Goal: Obtain resource: Download file/media

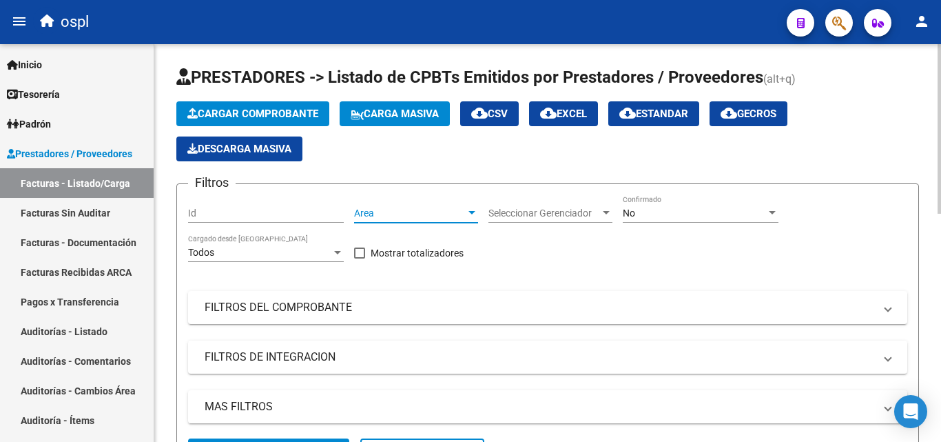
click at [458, 210] on span "Area" at bounding box center [410, 213] width 112 height 12
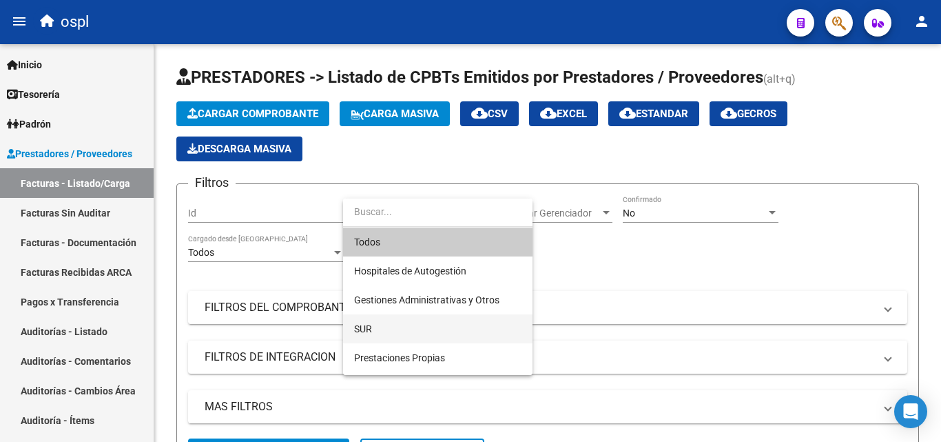
scroll to position [200, 0]
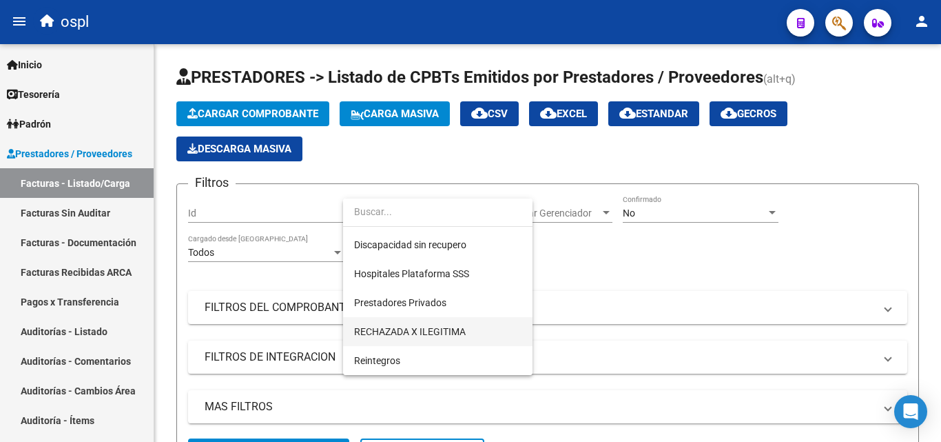
click at [467, 325] on span "RECHAZADA X ILEGITIMA" at bounding box center [437, 331] width 167 height 29
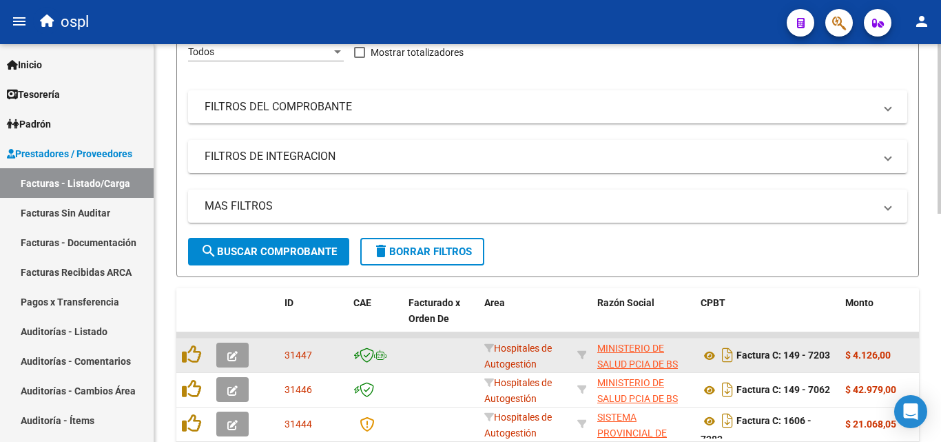
scroll to position [207, 0]
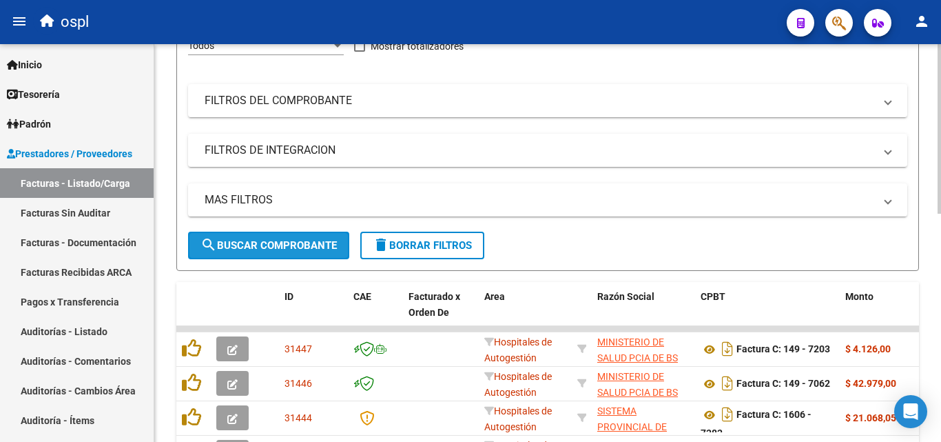
click at [264, 243] on span "search Buscar Comprobante" at bounding box center [269, 245] width 136 height 12
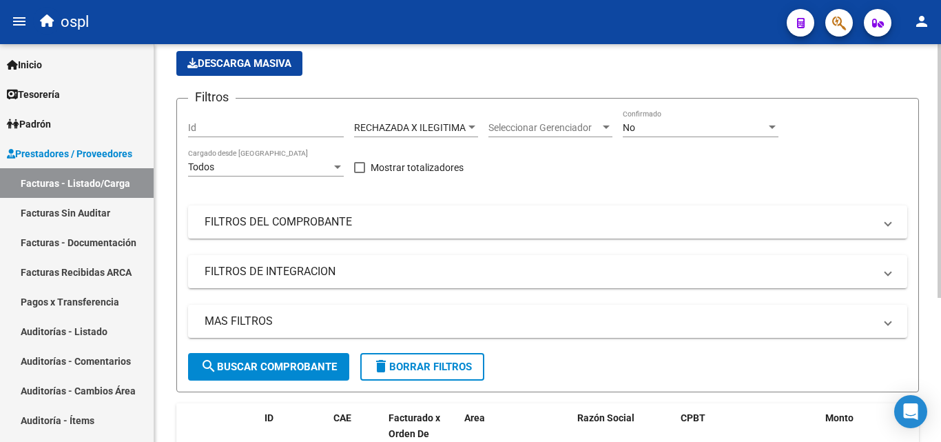
scroll to position [0, 0]
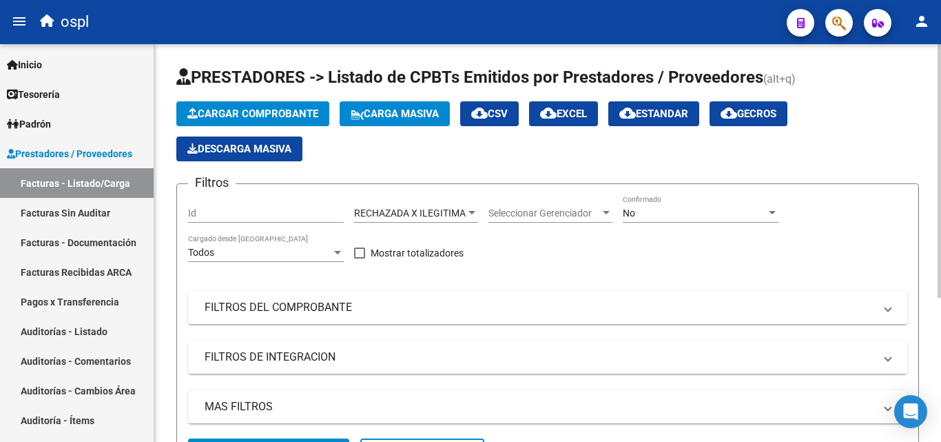
click at [697, 204] on div "No Confirmado" at bounding box center [701, 209] width 156 height 28
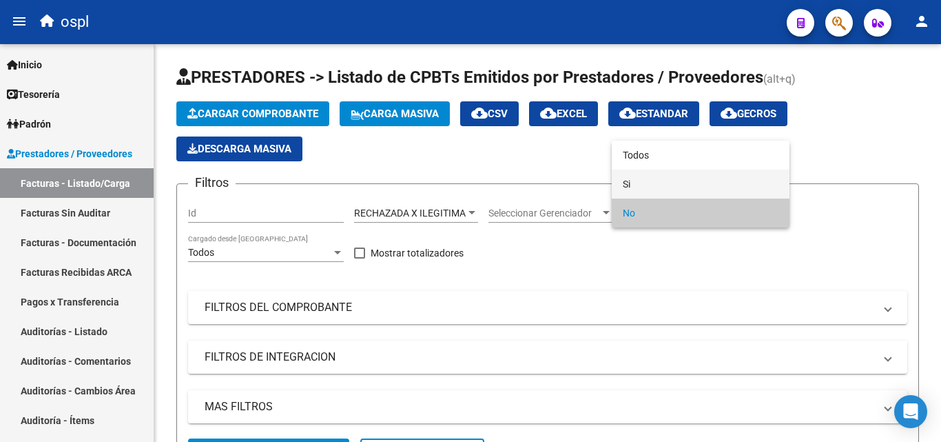
click at [687, 191] on span "Si" at bounding box center [701, 184] width 156 height 29
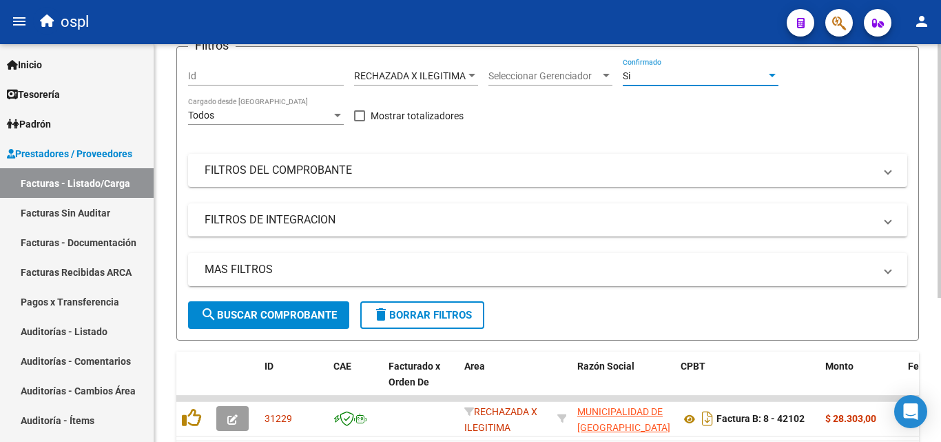
scroll to position [138, 0]
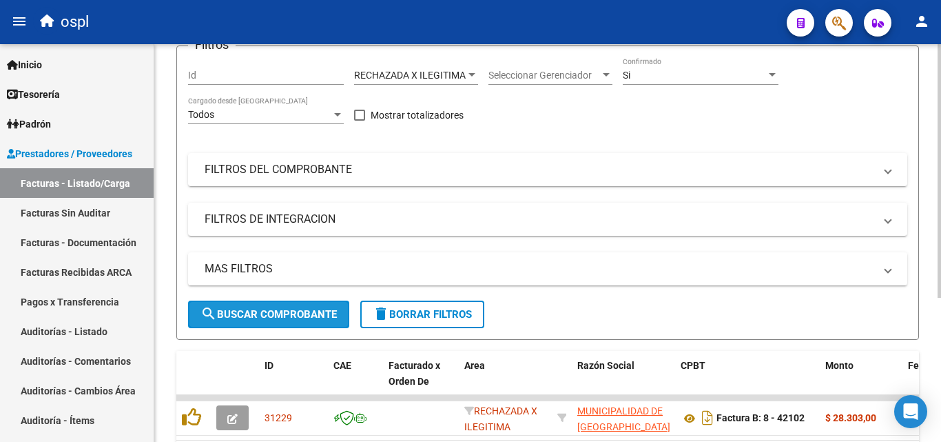
click at [269, 304] on button "search Buscar Comprobante" at bounding box center [268, 314] width 161 height 28
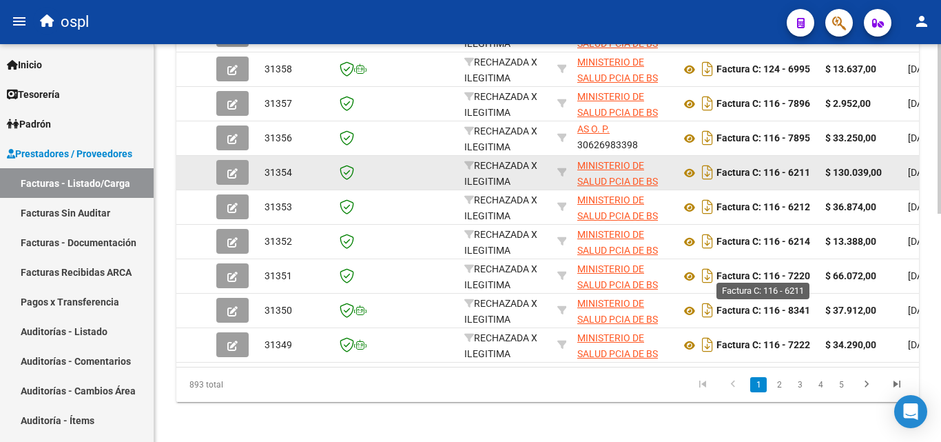
scroll to position [536, 0]
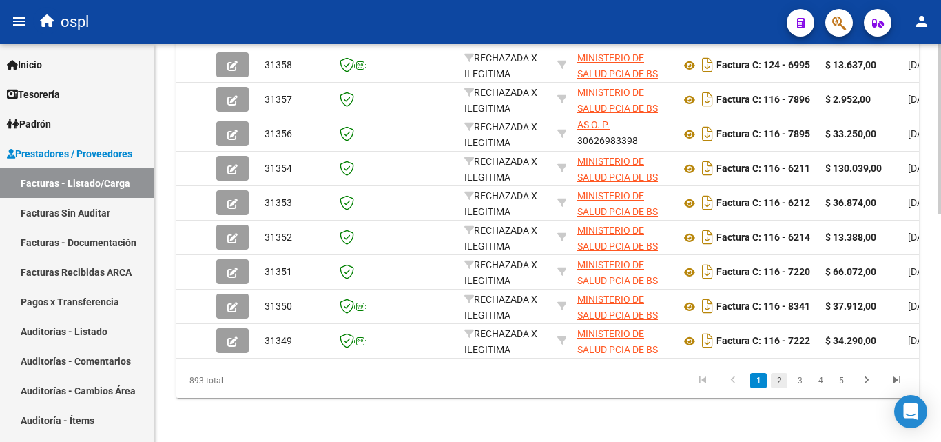
click at [777, 378] on link "2" at bounding box center [779, 380] width 17 height 15
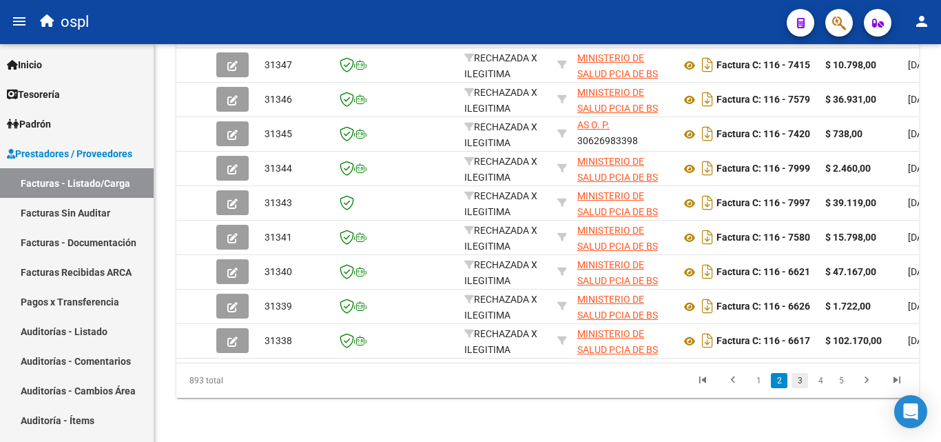
click at [797, 379] on link "3" at bounding box center [800, 380] width 17 height 15
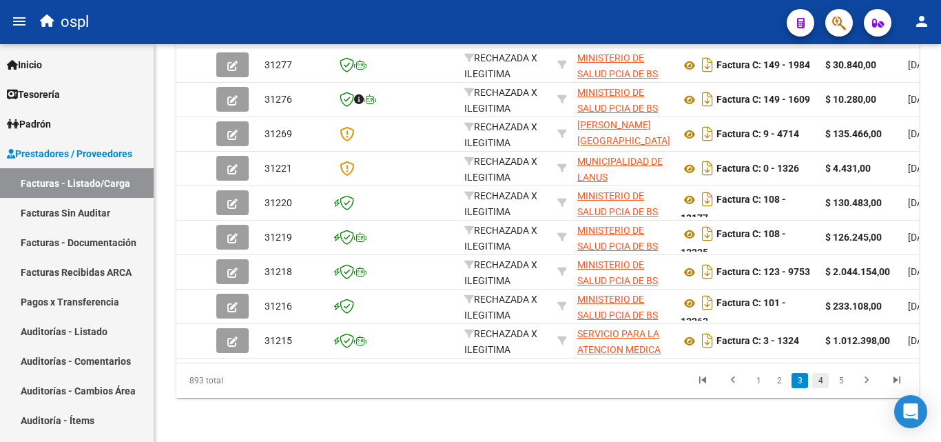
click at [818, 384] on link "4" at bounding box center [820, 380] width 17 height 15
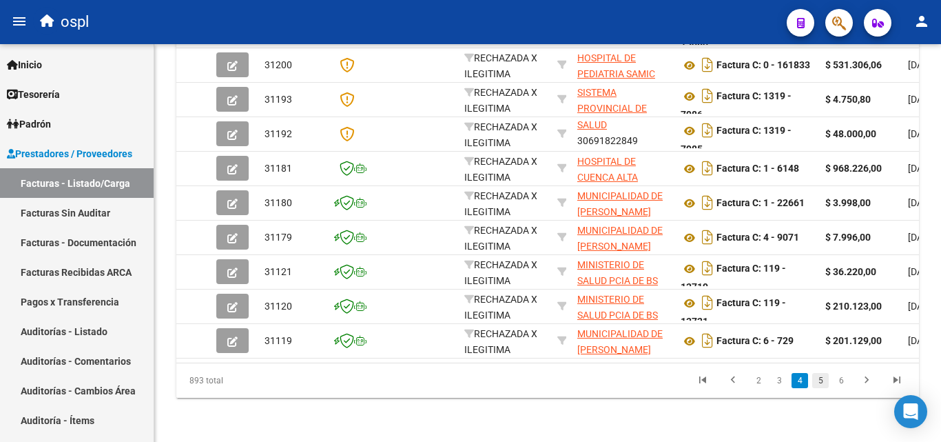
click at [823, 382] on link "5" at bounding box center [820, 380] width 17 height 15
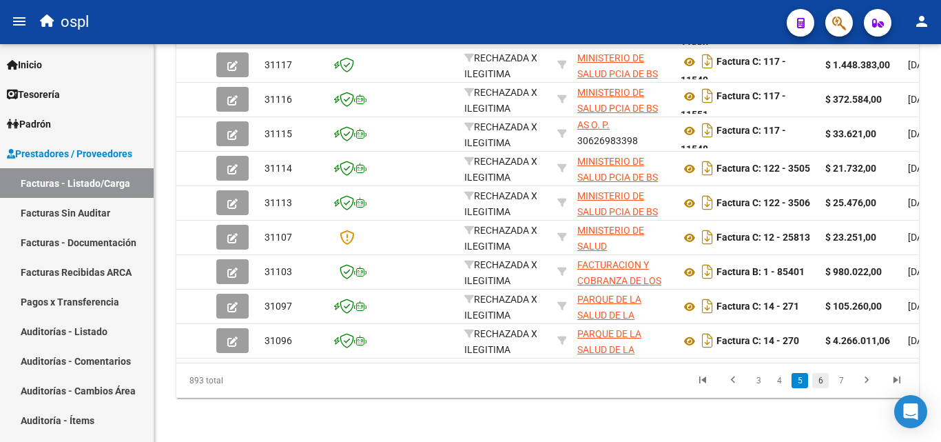
click at [827, 379] on link "6" at bounding box center [820, 380] width 17 height 15
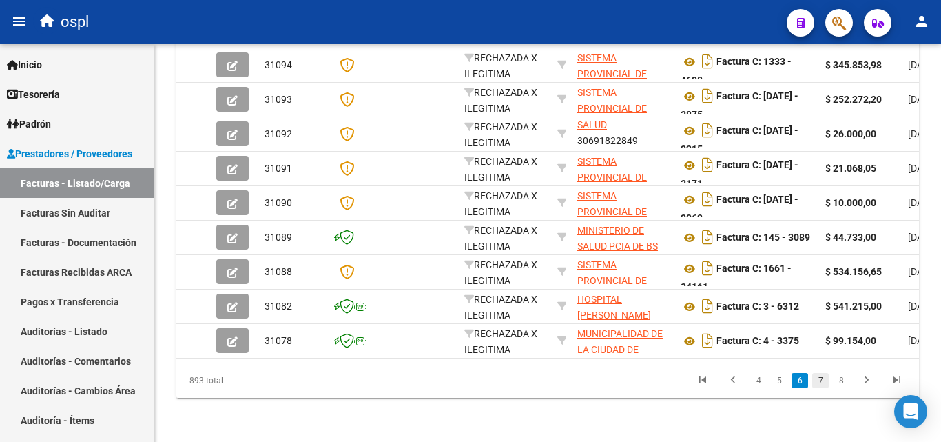
click at [828, 382] on link "7" at bounding box center [820, 380] width 17 height 15
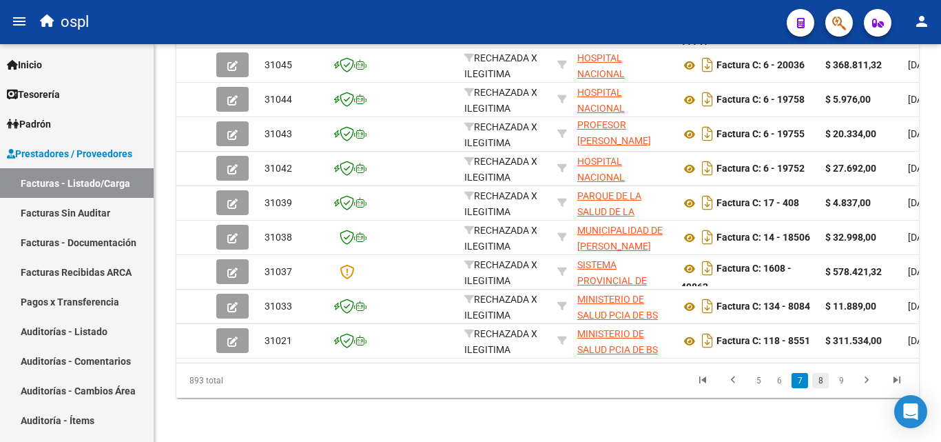
click at [814, 380] on link "8" at bounding box center [820, 380] width 17 height 15
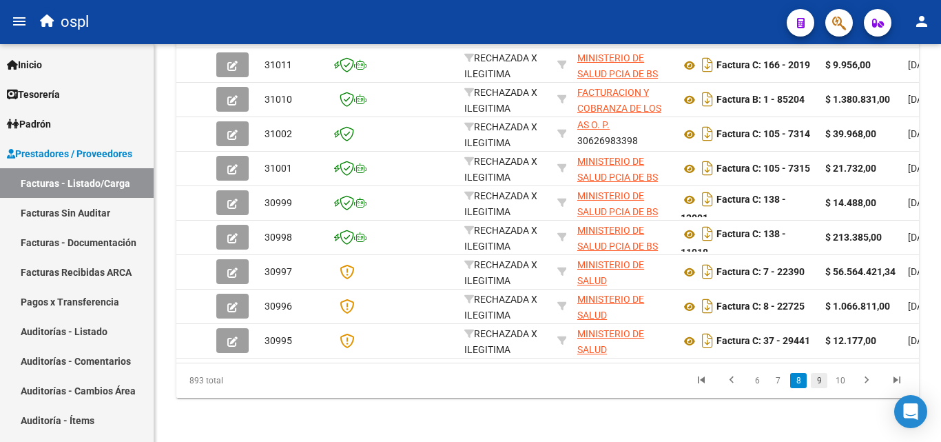
click at [819, 373] on link "9" at bounding box center [819, 380] width 17 height 15
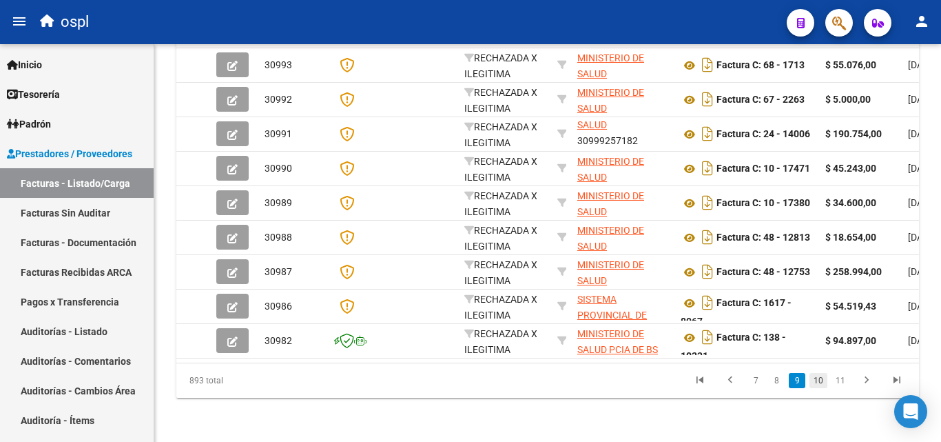
click at [825, 379] on link "10" at bounding box center [819, 380] width 18 height 15
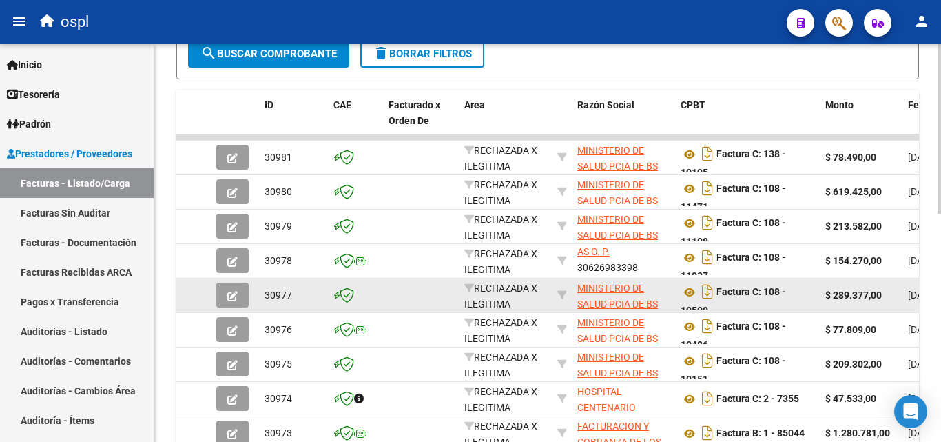
scroll to position [0, 0]
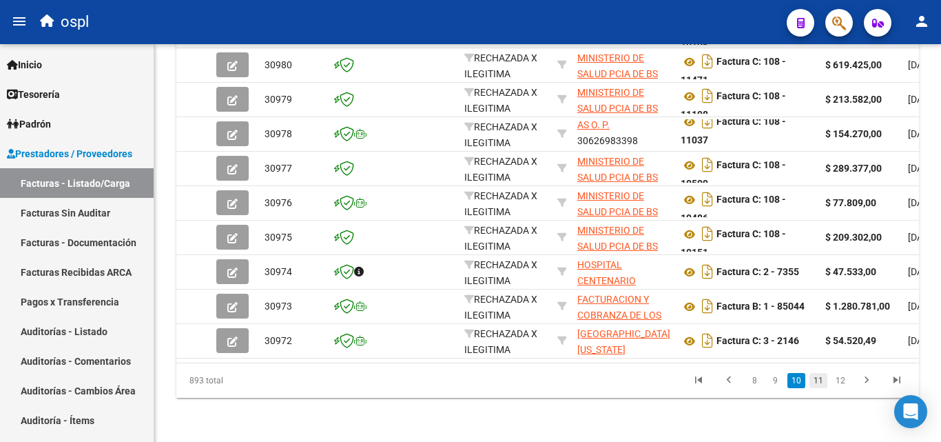
click at [823, 384] on link "11" at bounding box center [819, 380] width 18 height 15
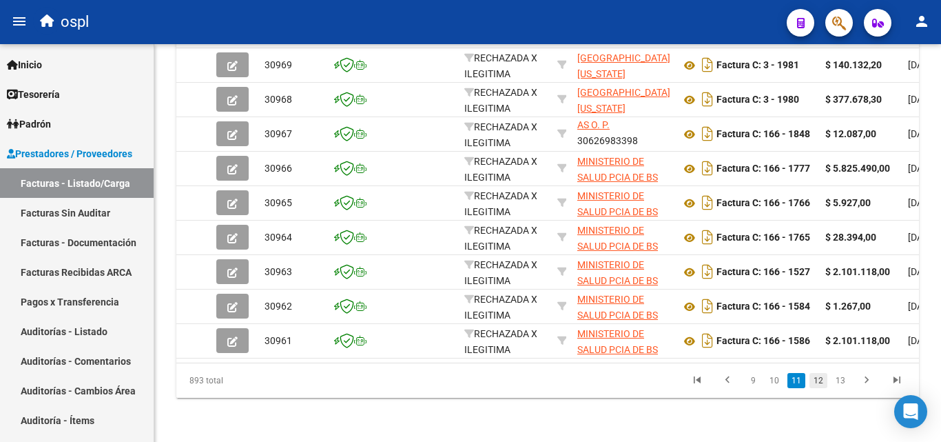
click at [815, 380] on link "12" at bounding box center [819, 380] width 18 height 15
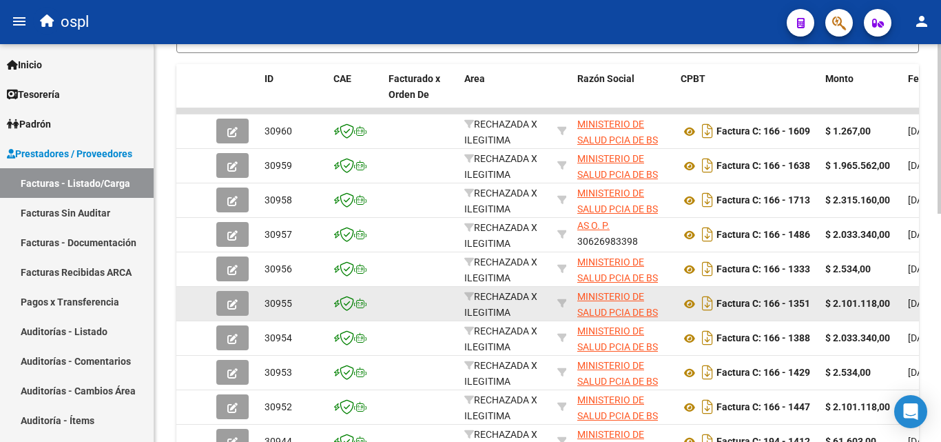
scroll to position [398, 0]
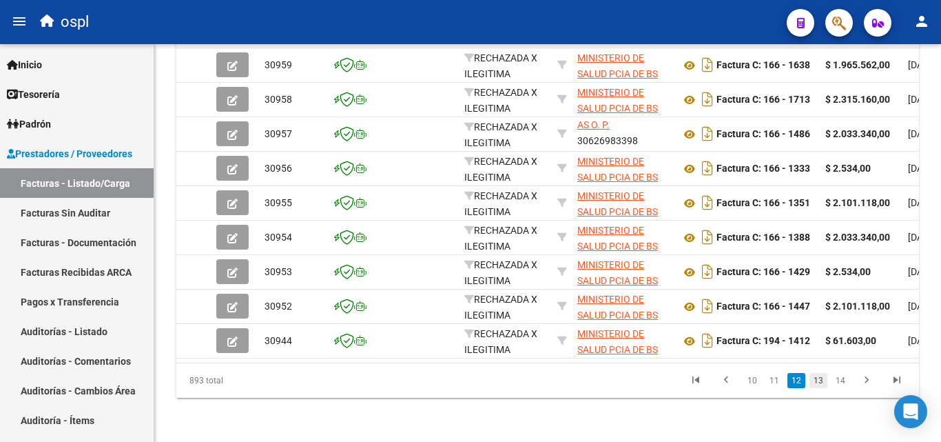
click at [816, 378] on link "13" at bounding box center [819, 380] width 18 height 15
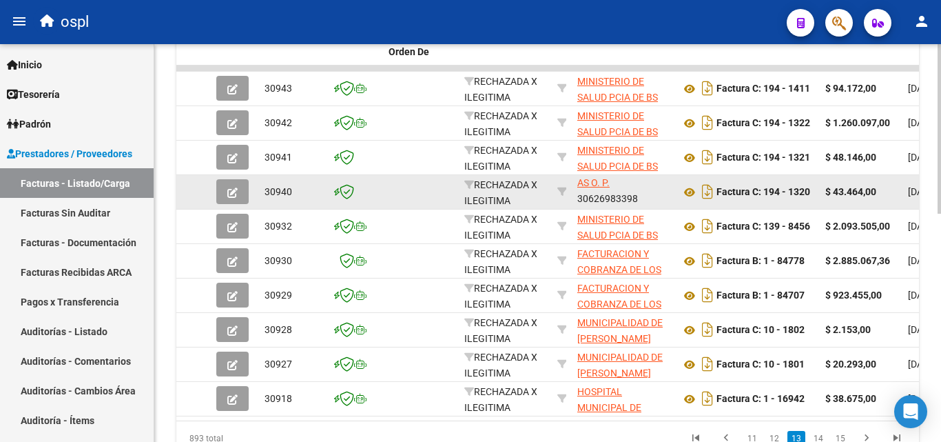
scroll to position [536, 0]
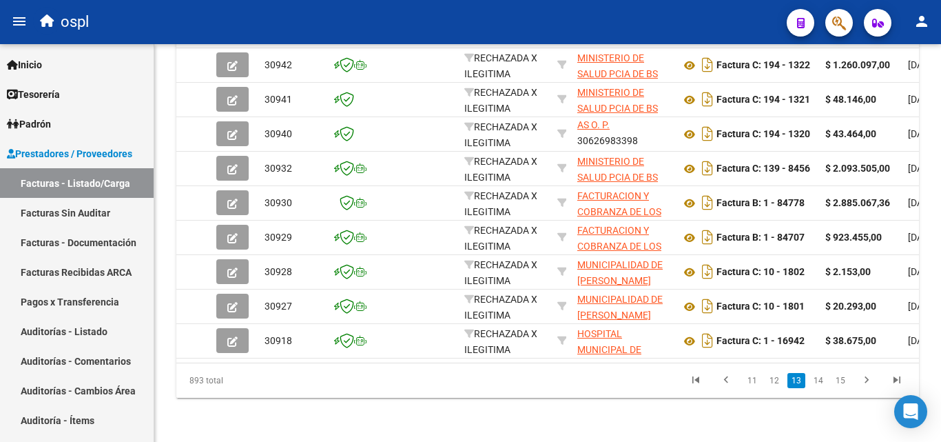
click at [807, 377] on li "13" at bounding box center [797, 380] width 22 height 23
click at [811, 383] on link "14" at bounding box center [819, 380] width 18 height 15
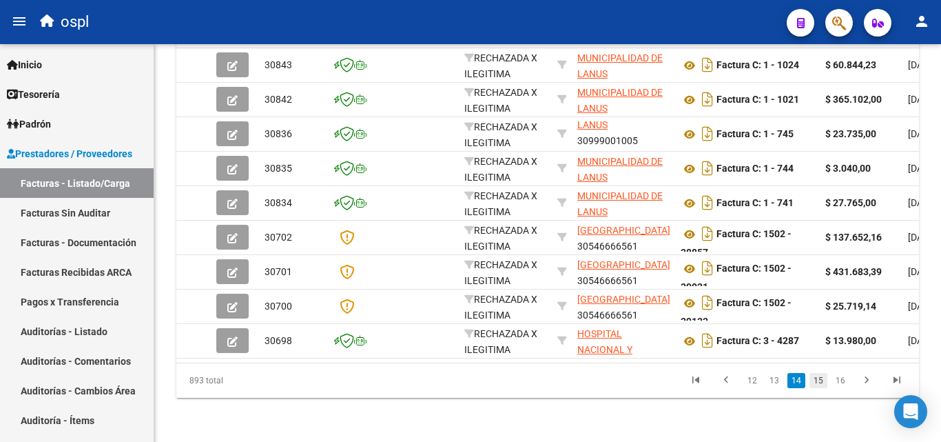
click at [816, 379] on link "15" at bounding box center [819, 380] width 18 height 15
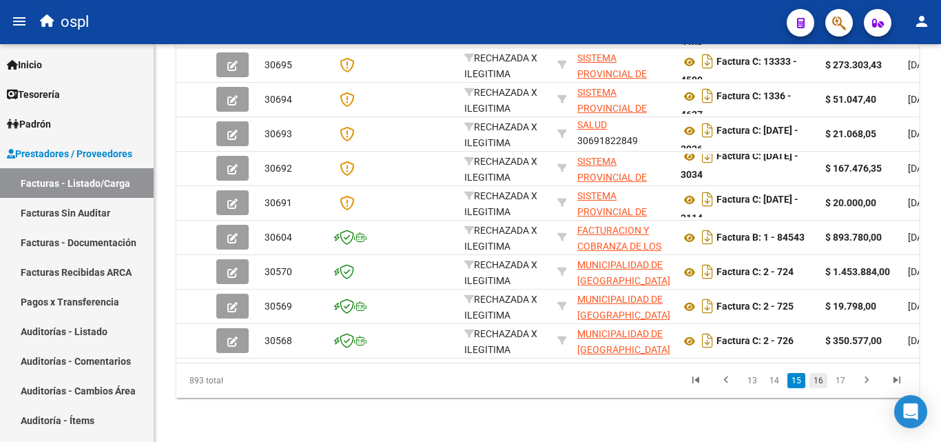
click at [822, 378] on link "16" at bounding box center [819, 380] width 18 height 15
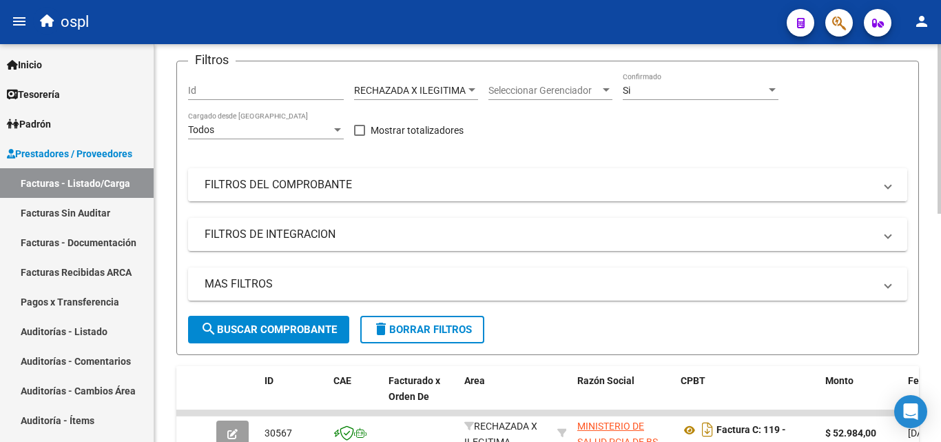
click at [391, 183] on mat-panel-title "FILTROS DEL COMPROBANTE" at bounding box center [540, 184] width 670 height 15
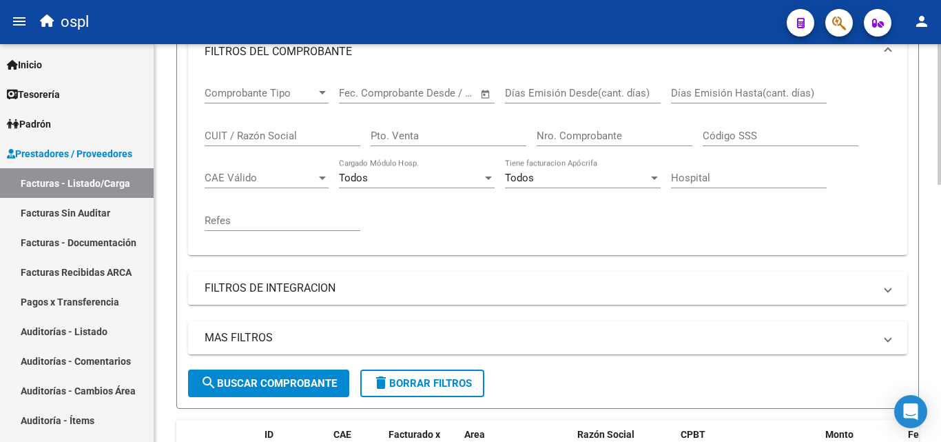
scroll to position [260, 0]
click at [256, 134] on input "CUIT / Razón Social" at bounding box center [283, 136] width 156 height 12
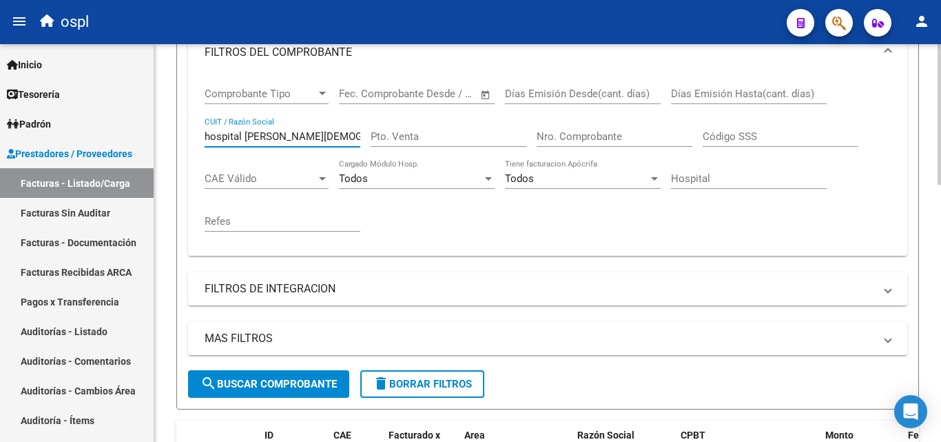
type input "hospital [PERSON_NAME][DEMOGRAPHIC_DATA]"
click at [305, 390] on button "search Buscar Comprobante" at bounding box center [268, 384] width 161 height 28
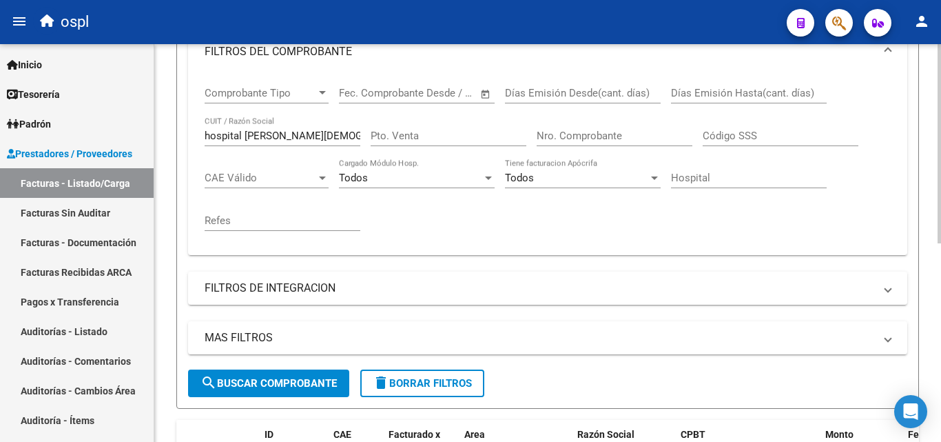
scroll to position [121, 0]
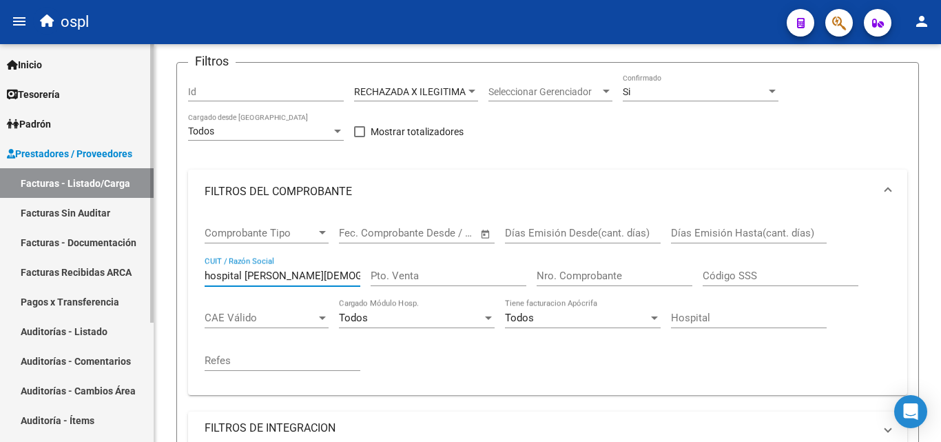
drag, startPoint x: 318, startPoint y: 276, endPoint x: 0, endPoint y: 189, distance: 329.3
click at [0, 191] on mat-sidenav-container "Firma Express Inicio Calendario SSS Instructivos Contacto OS Tesorería Auditorí…" at bounding box center [470, 243] width 941 height 398
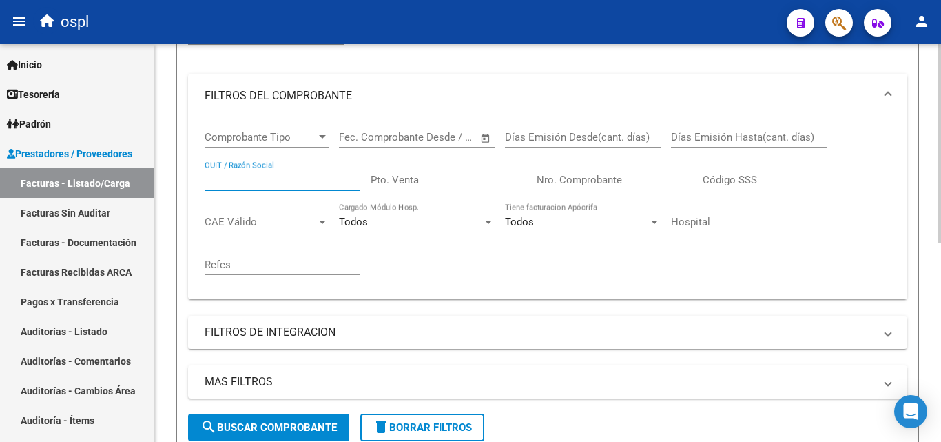
scroll to position [328, 0]
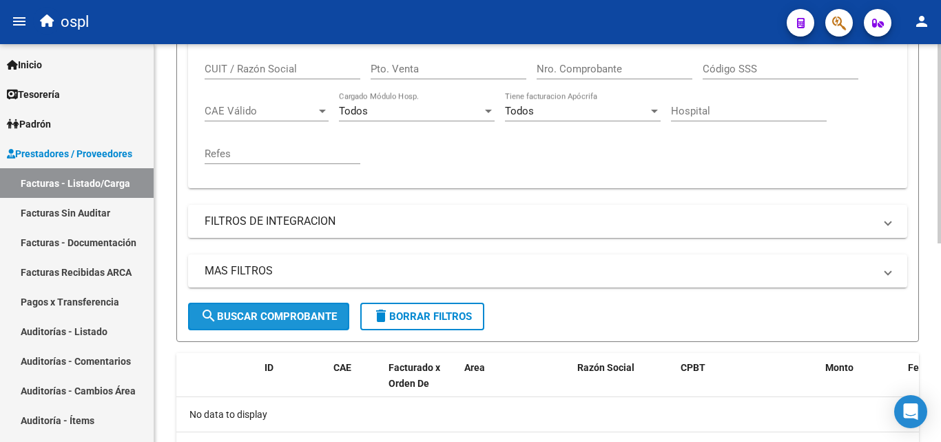
click at [267, 325] on button "search Buscar Comprobante" at bounding box center [268, 316] width 161 height 28
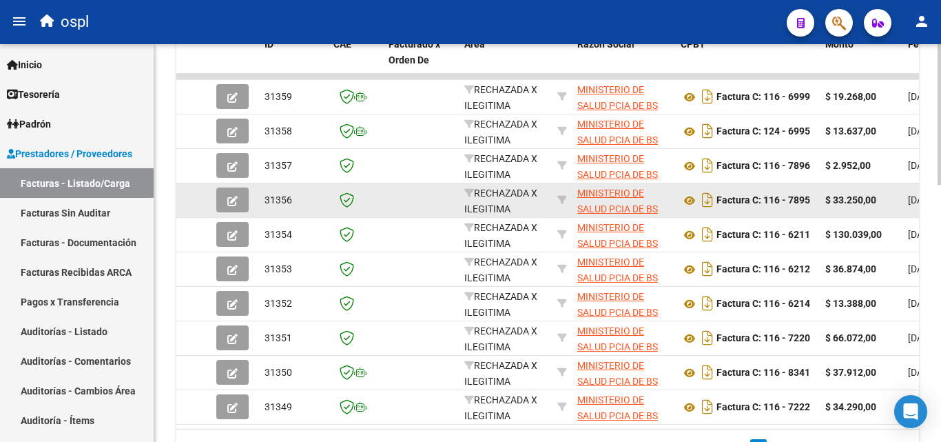
scroll to position [728, 0]
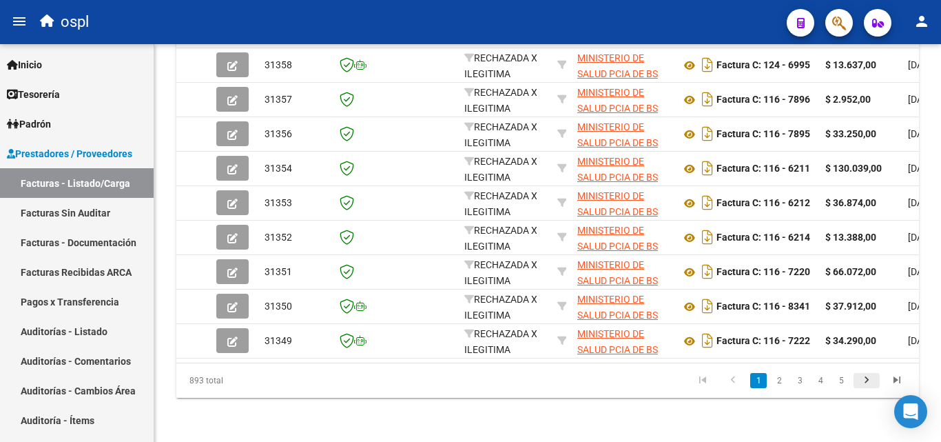
click at [860, 376] on icon "go to next page" at bounding box center [867, 381] width 18 height 17
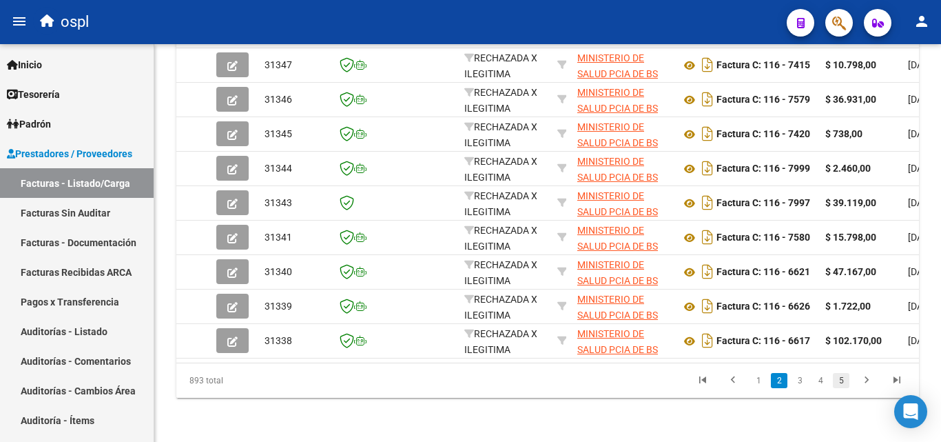
click at [836, 378] on link "5" at bounding box center [841, 380] width 17 height 15
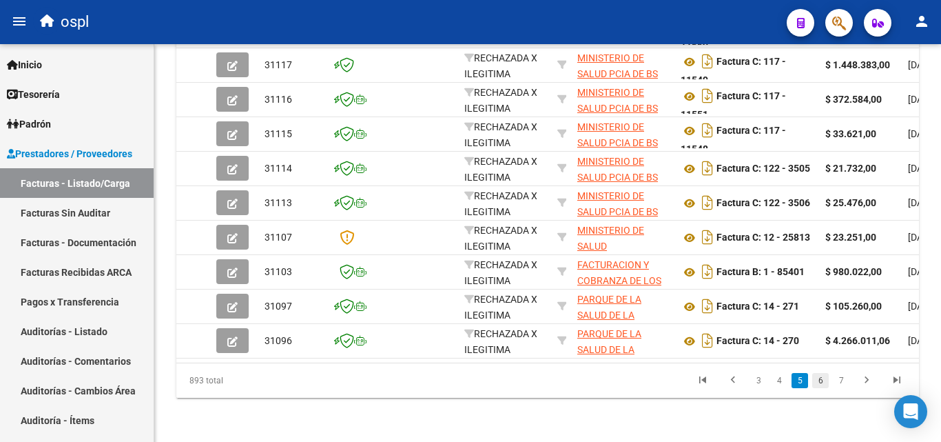
click at [813, 387] on link "6" at bounding box center [820, 380] width 17 height 15
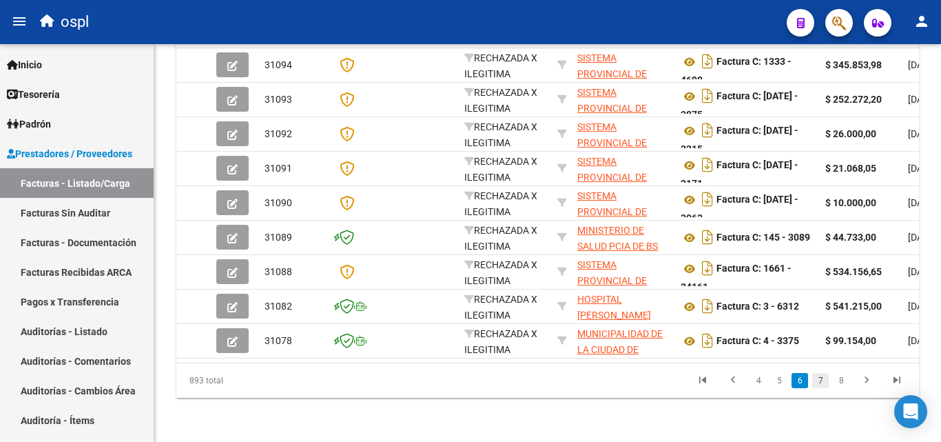
click at [817, 380] on link "7" at bounding box center [820, 380] width 17 height 15
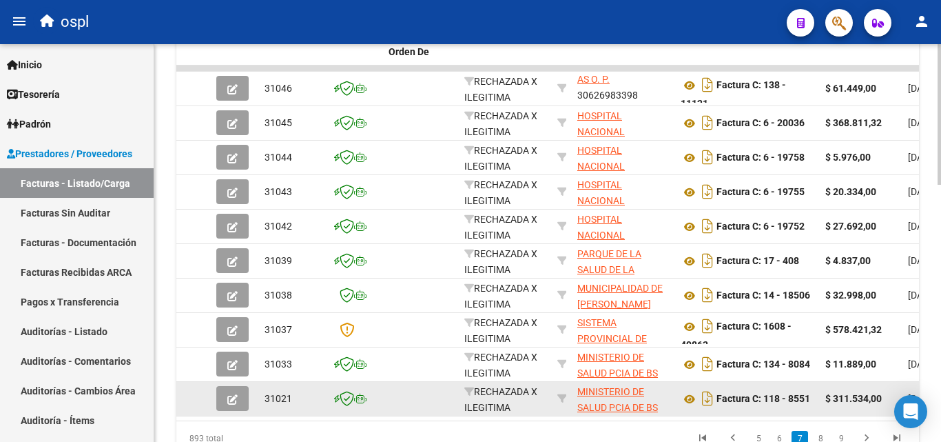
scroll to position [34, 0]
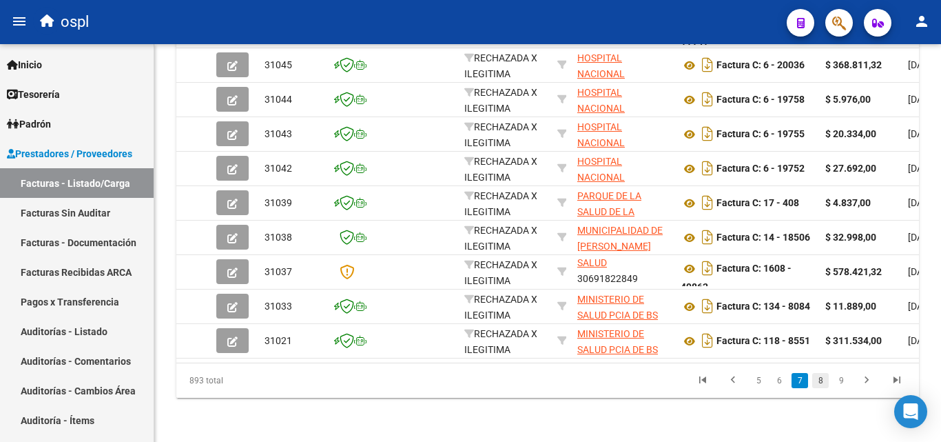
click at [815, 378] on link "8" at bounding box center [820, 380] width 17 height 15
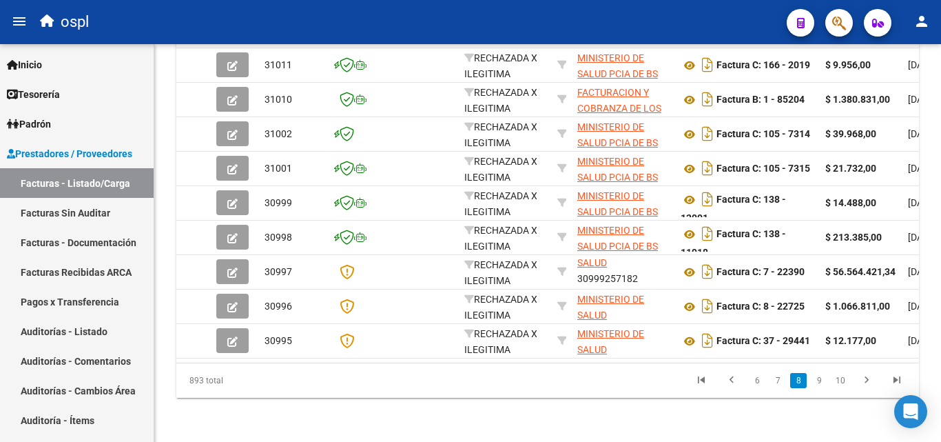
scroll to position [728, 0]
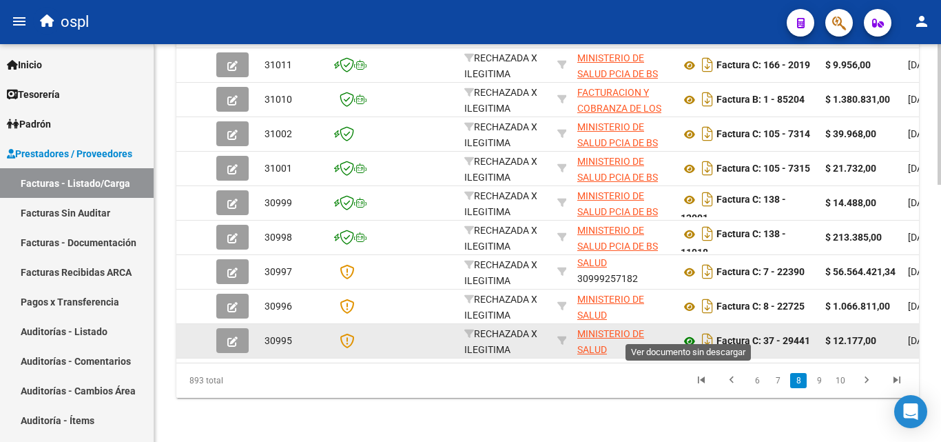
click at [685, 333] on icon at bounding box center [690, 341] width 18 height 17
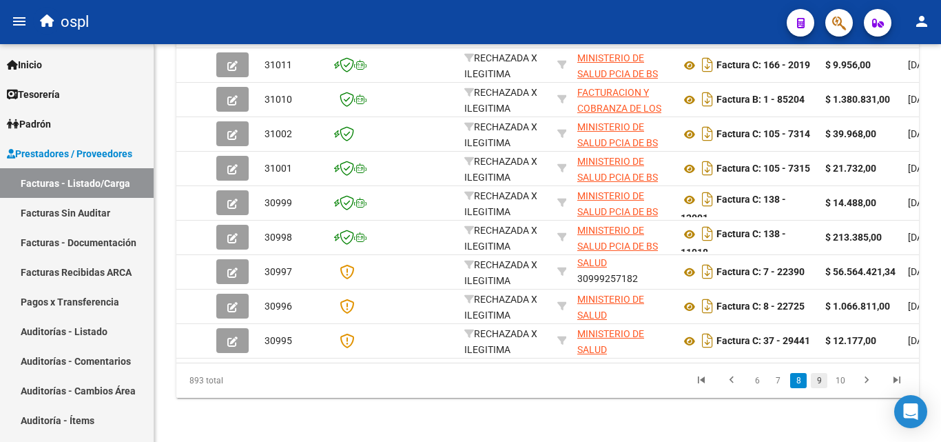
click at [813, 375] on link "9" at bounding box center [819, 380] width 17 height 15
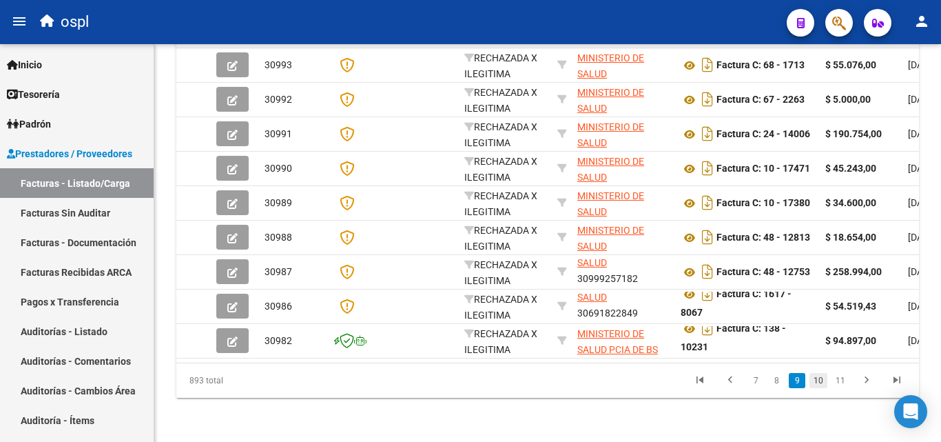
click at [823, 378] on link "10" at bounding box center [819, 380] width 18 height 15
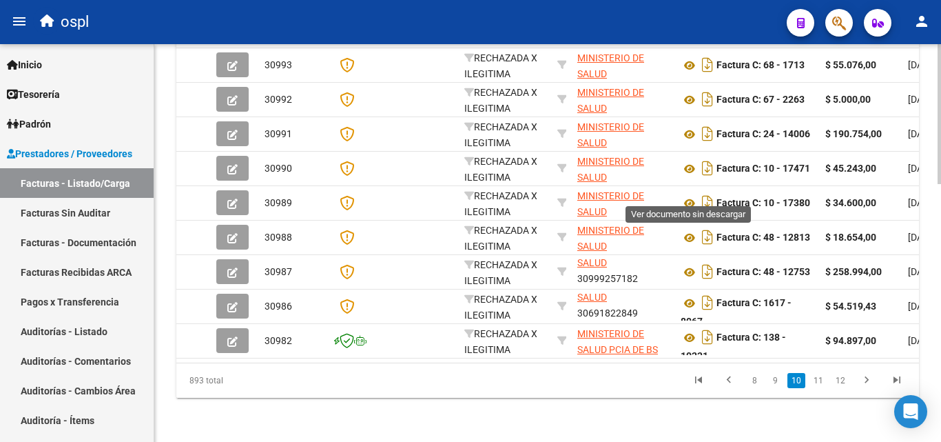
scroll to position [34, 0]
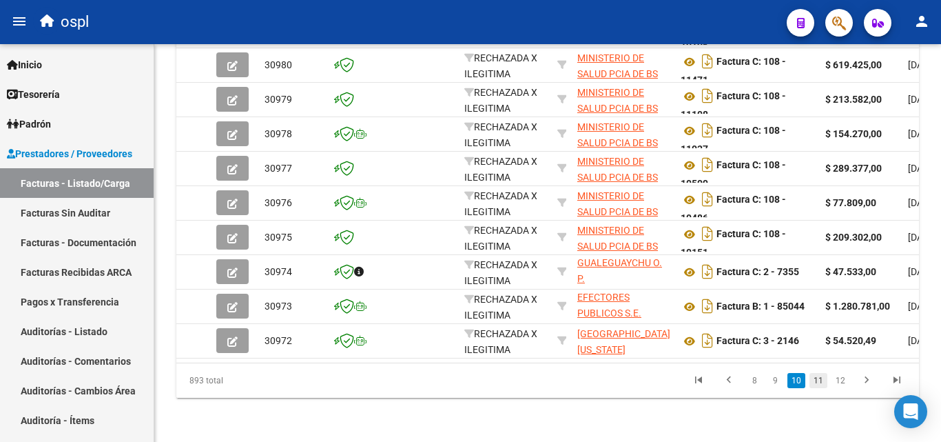
click at [819, 380] on link "11" at bounding box center [819, 380] width 18 height 15
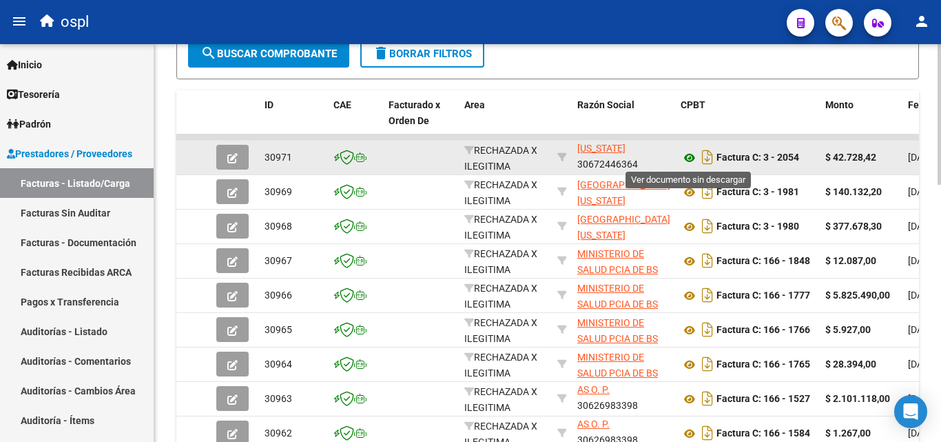
click at [692, 157] on icon at bounding box center [690, 158] width 18 height 17
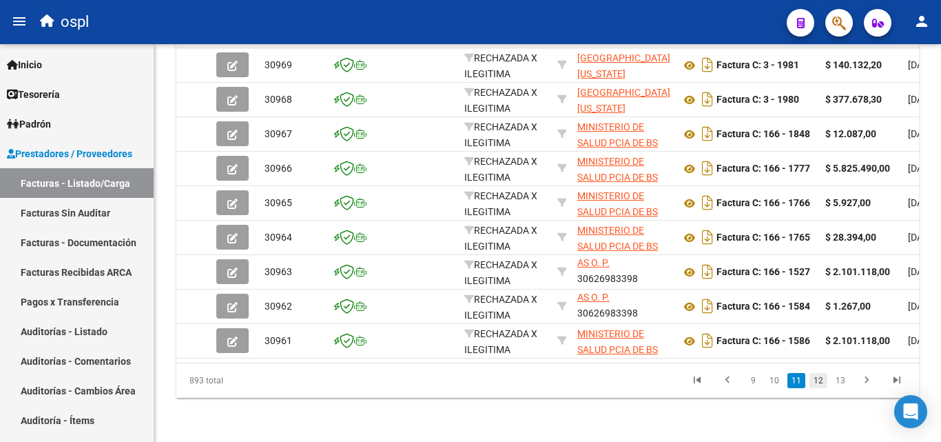
click at [819, 380] on link "12" at bounding box center [819, 380] width 18 height 15
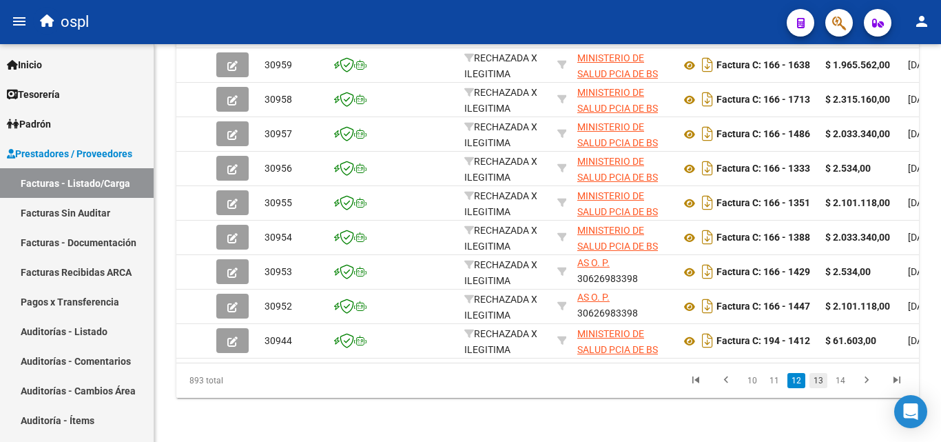
click at [813, 380] on link "13" at bounding box center [819, 380] width 18 height 15
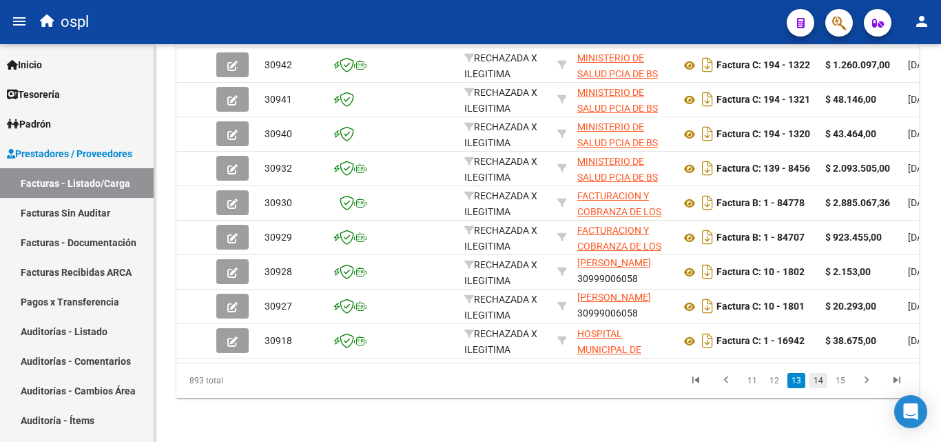
click at [812, 384] on link "14" at bounding box center [819, 380] width 18 height 15
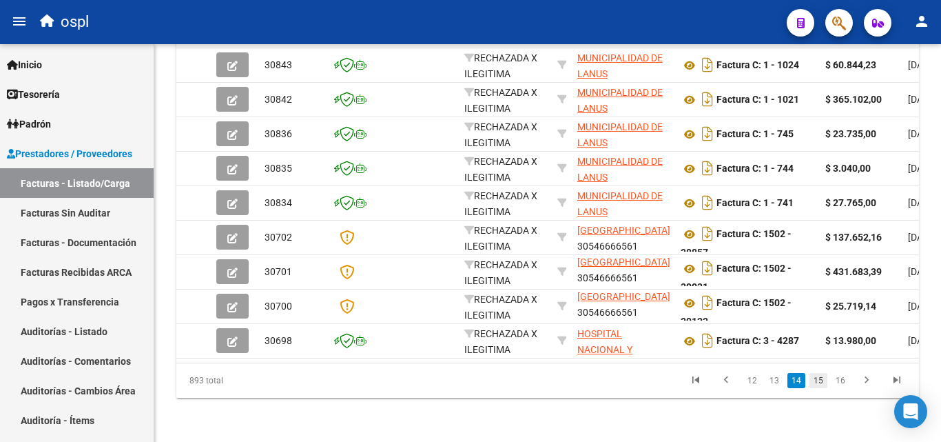
click at [817, 381] on link "15" at bounding box center [819, 380] width 18 height 15
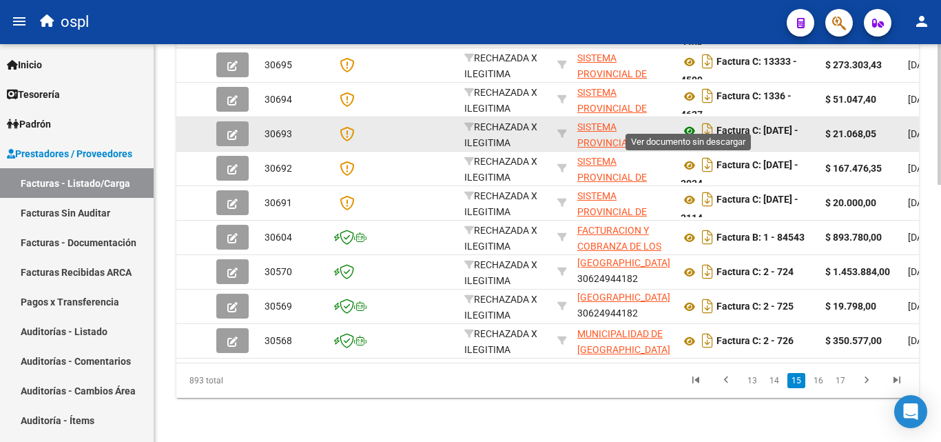
click at [691, 123] on icon at bounding box center [690, 131] width 18 height 17
click at [684, 123] on icon at bounding box center [690, 131] width 18 height 17
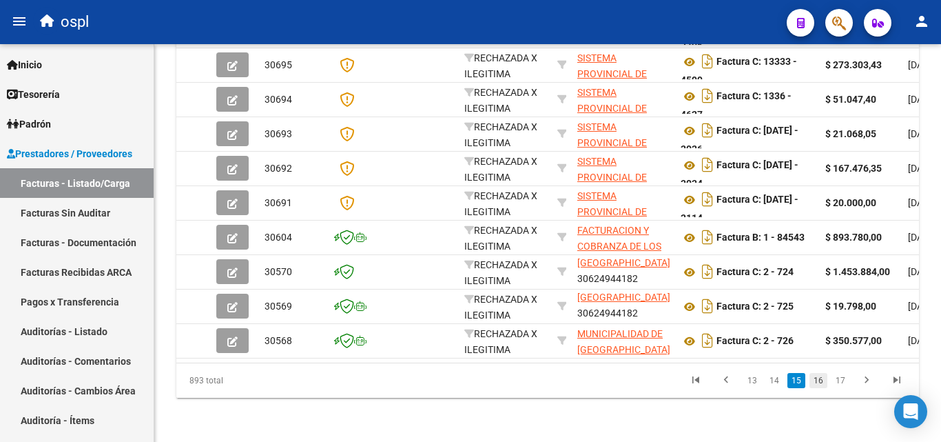
click at [813, 378] on link "16" at bounding box center [819, 380] width 18 height 15
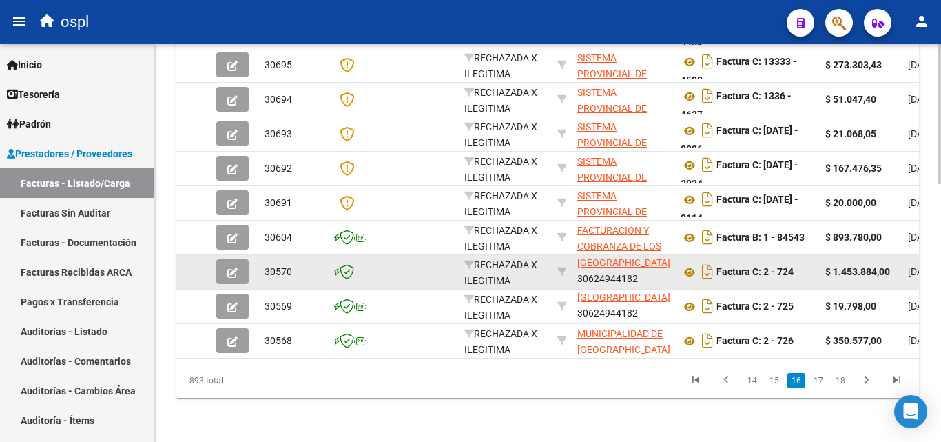
scroll to position [728, 0]
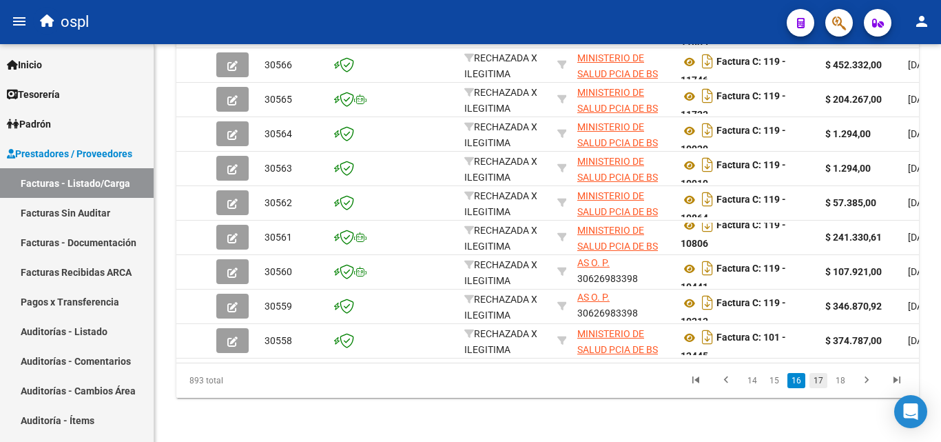
click at [815, 382] on link "17" at bounding box center [819, 380] width 18 height 15
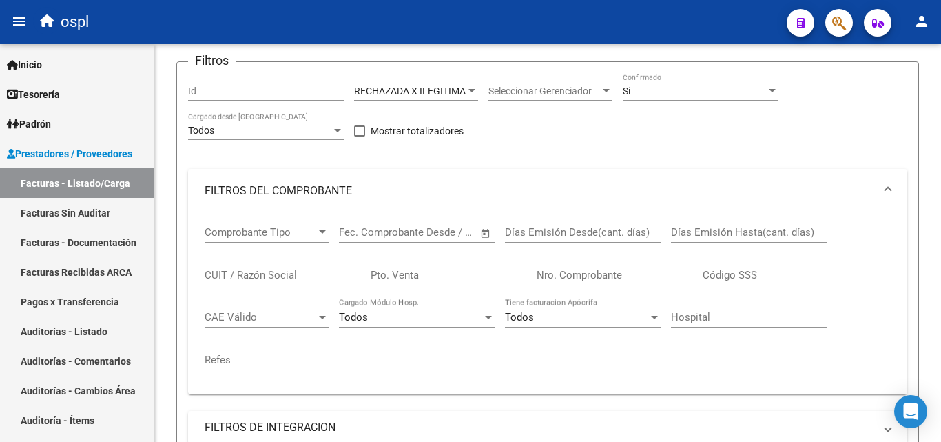
scroll to position [138, 0]
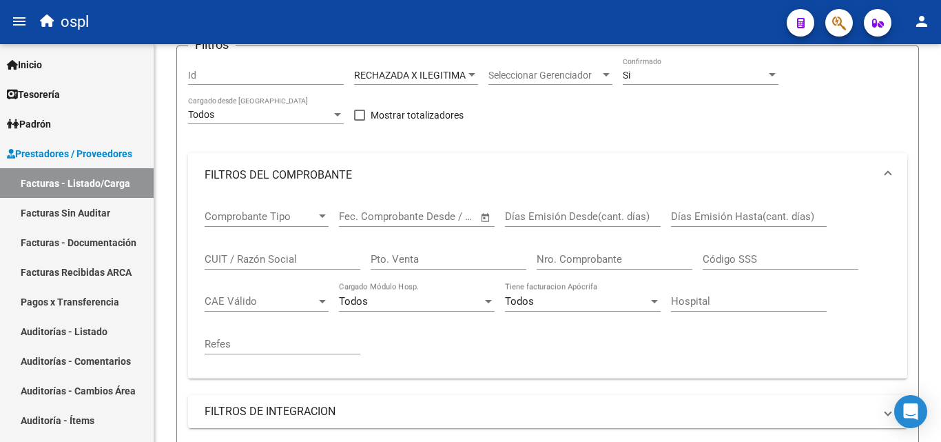
click at [393, 267] on div "Pto. Venta" at bounding box center [449, 255] width 156 height 30
click at [384, 249] on div "Pto. Venta" at bounding box center [449, 255] width 156 height 30
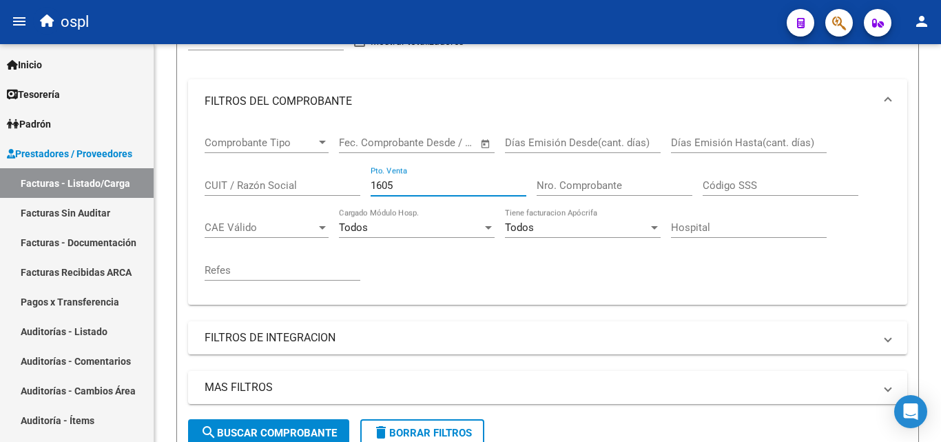
scroll to position [345, 0]
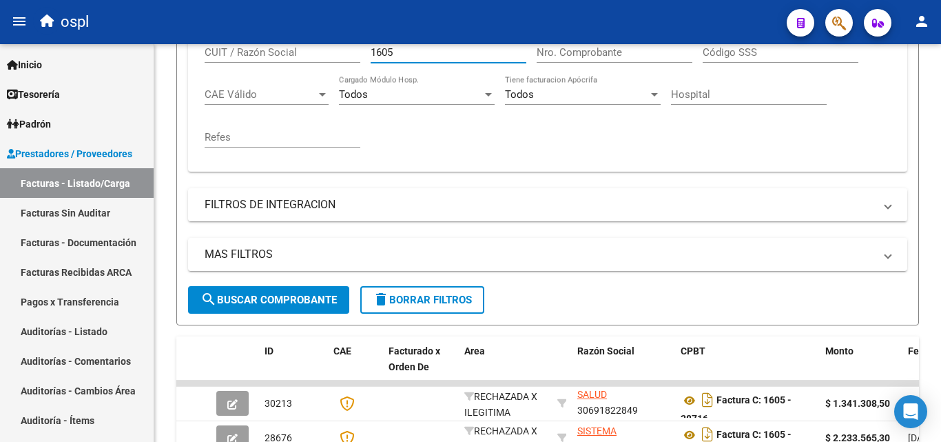
type input "1605"
click at [305, 303] on span "search Buscar Comprobante" at bounding box center [269, 300] width 136 height 12
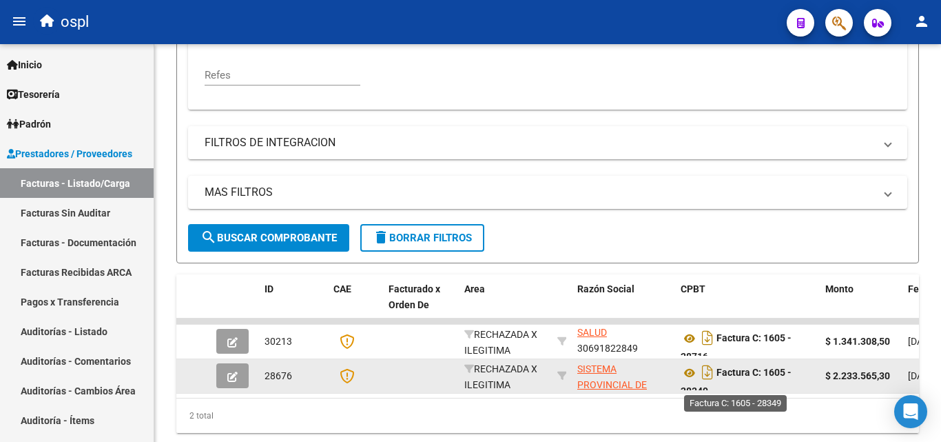
scroll to position [413, 0]
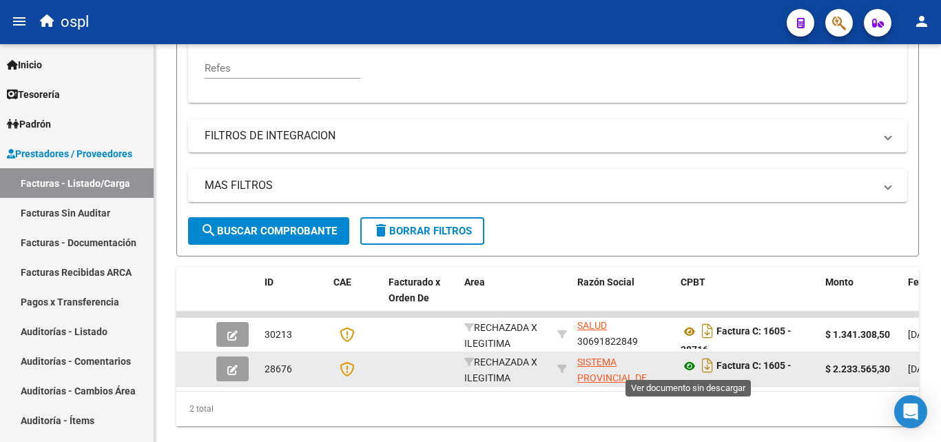
click at [694, 365] on icon at bounding box center [690, 366] width 18 height 17
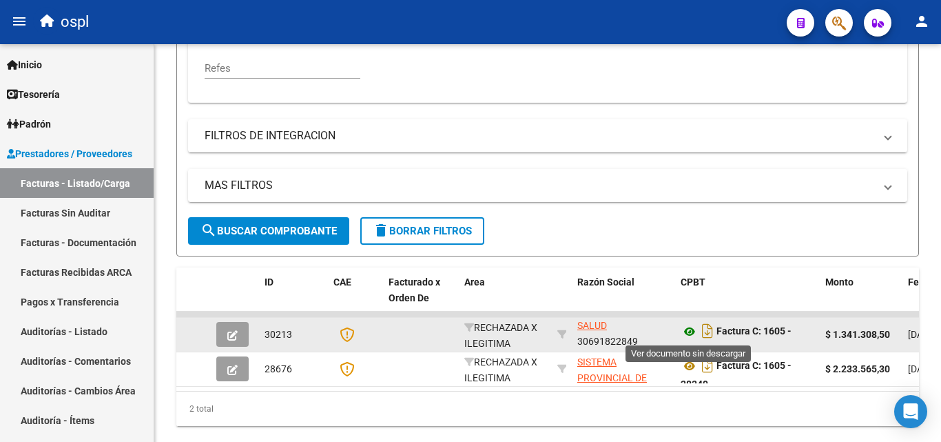
click at [689, 329] on icon at bounding box center [690, 331] width 18 height 17
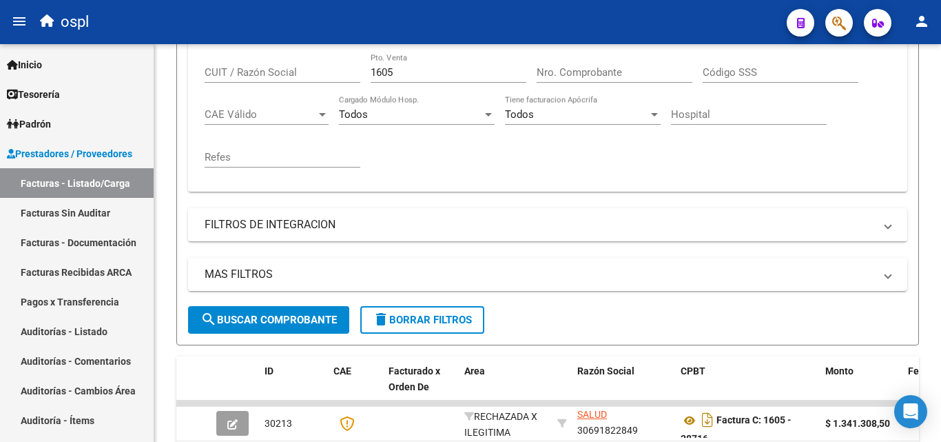
scroll to position [69, 0]
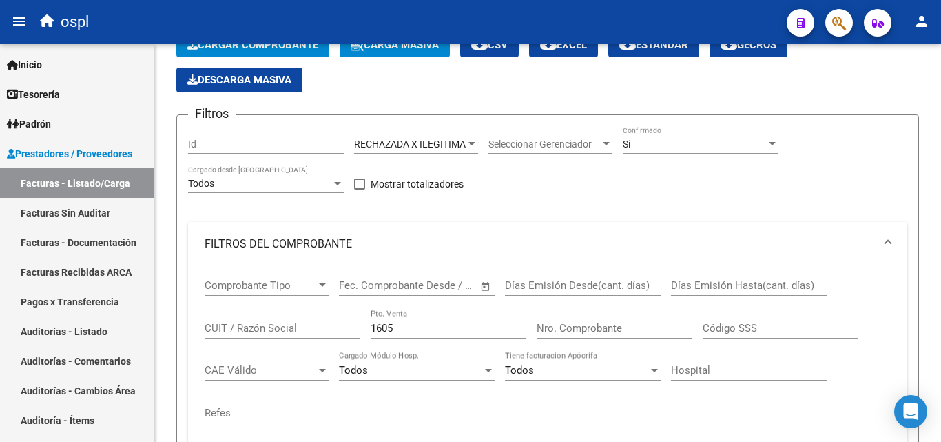
click at [621, 132] on app-drop-down-list "Seleccionar Gerenciador Seleccionar Gerenciador" at bounding box center [556, 145] width 134 height 39
click at [645, 138] on div "Si" at bounding box center [694, 144] width 143 height 12
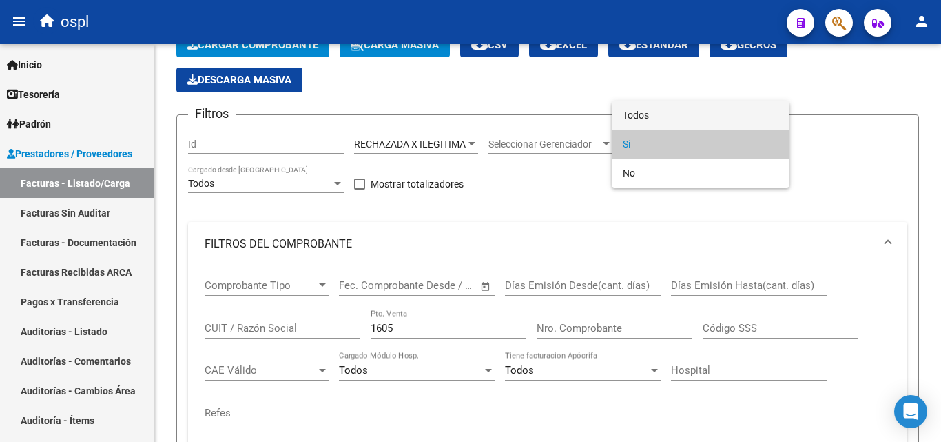
click at [667, 110] on span "Todos" at bounding box center [701, 115] width 156 height 29
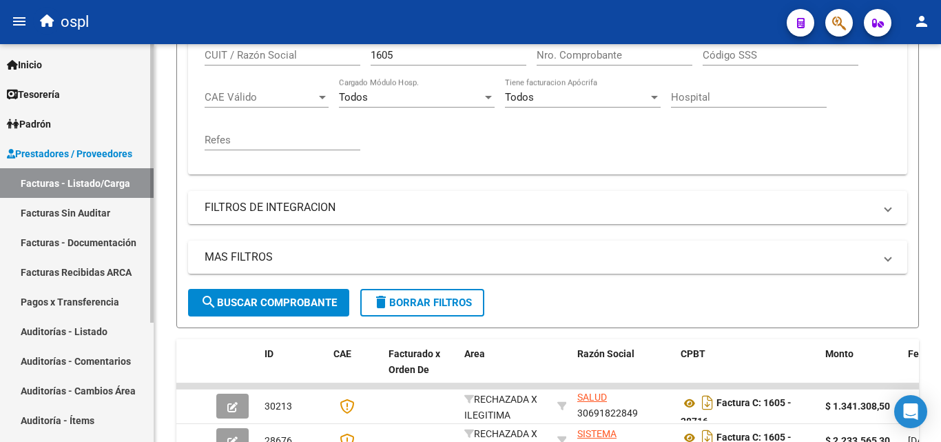
scroll to position [345, 0]
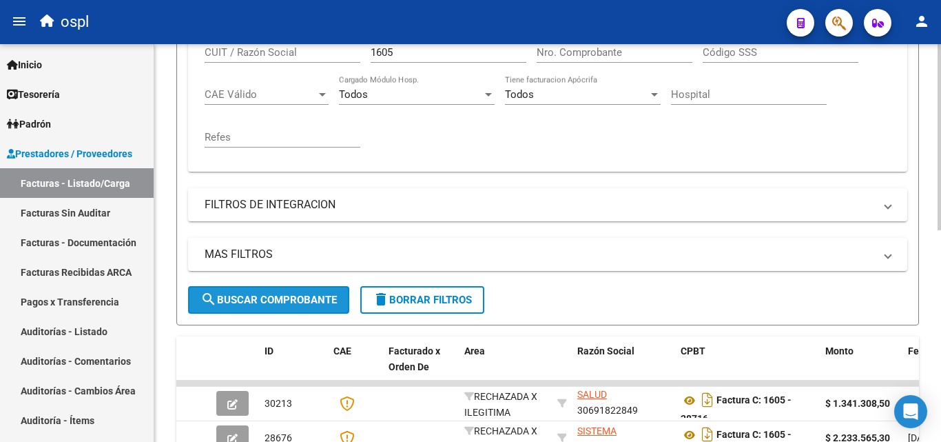
click at [294, 295] on span "search Buscar Comprobante" at bounding box center [269, 300] width 136 height 12
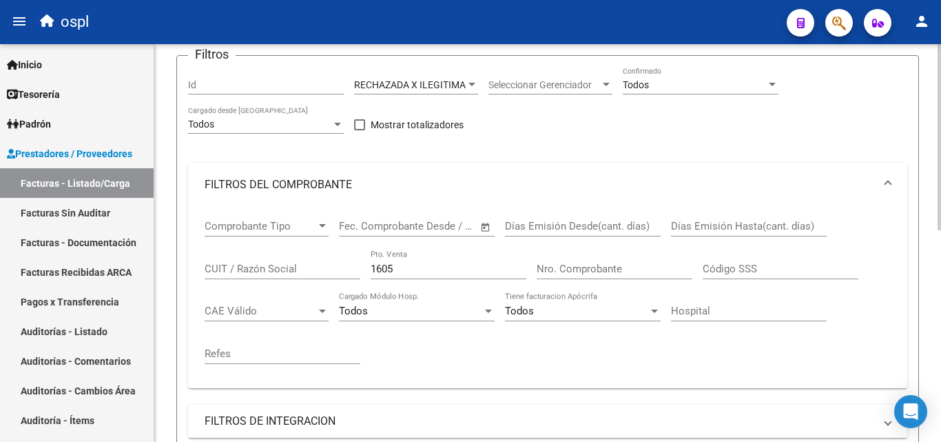
scroll to position [108, 0]
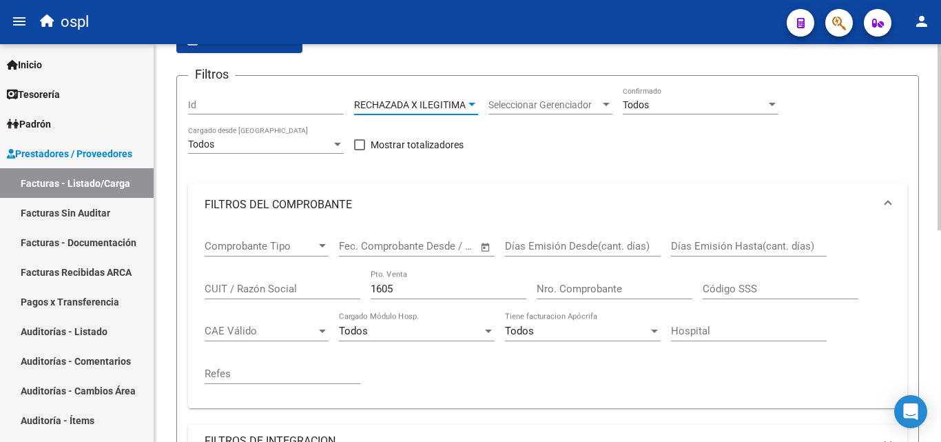
click at [466, 101] on div at bounding box center [472, 104] width 12 height 11
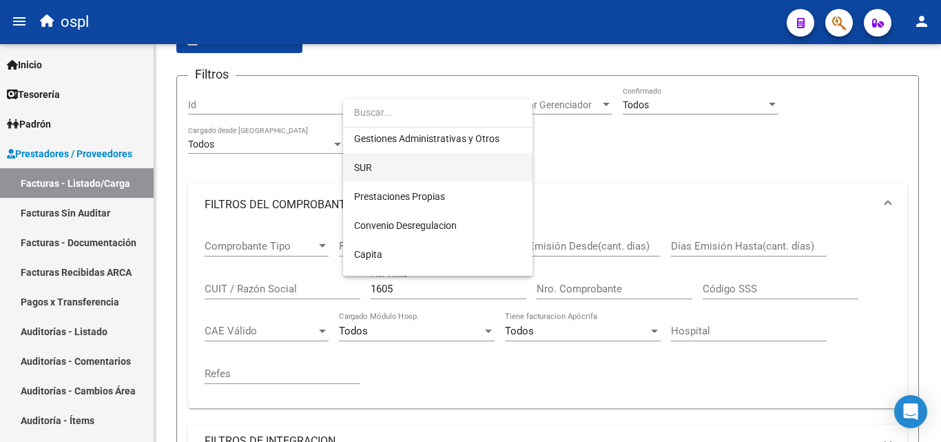
scroll to position [0, 0]
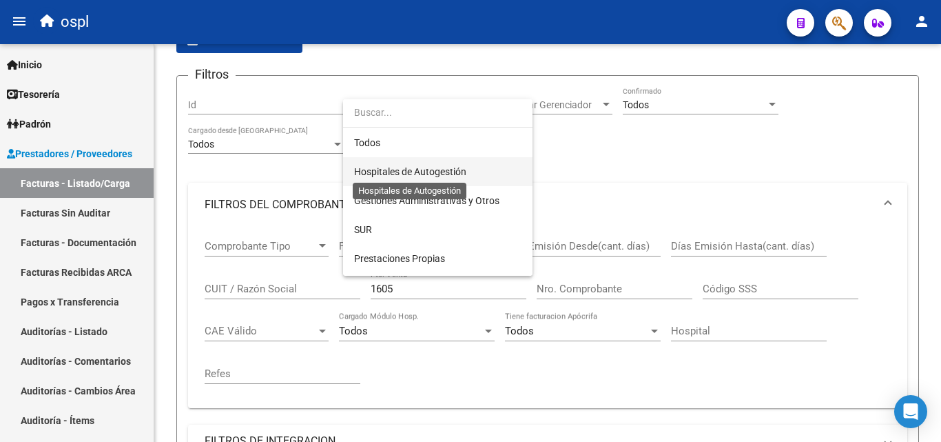
click at [431, 170] on span "Hospitales de Autogestión" at bounding box center [410, 171] width 112 height 11
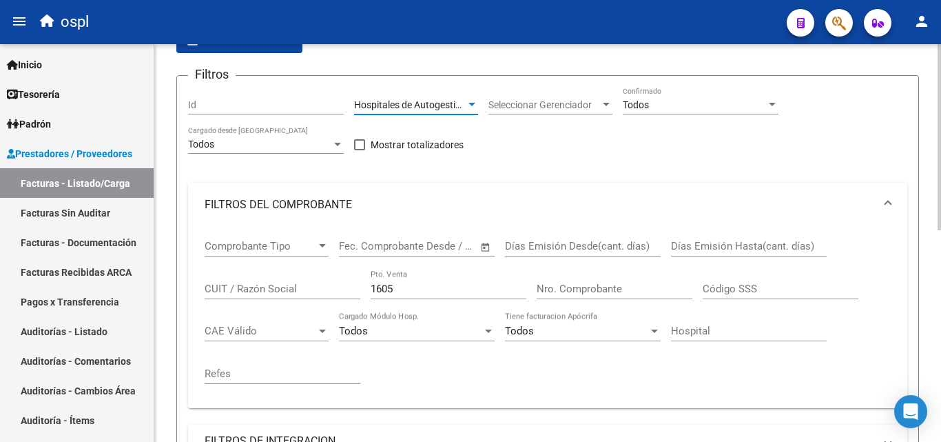
scroll to position [246, 0]
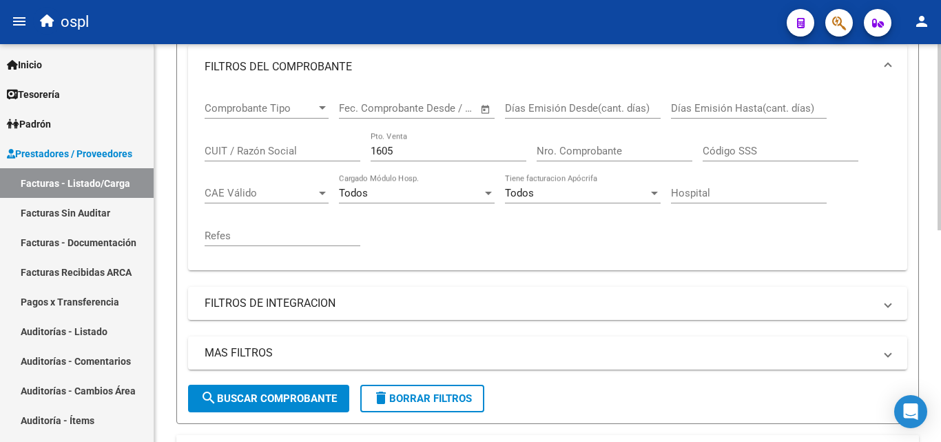
click at [244, 400] on span "search Buscar Comprobante" at bounding box center [269, 398] width 136 height 12
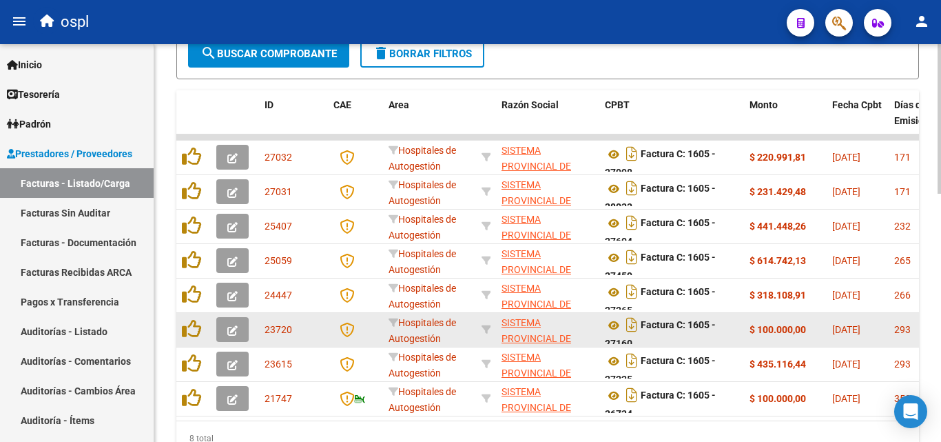
scroll to position [0, 0]
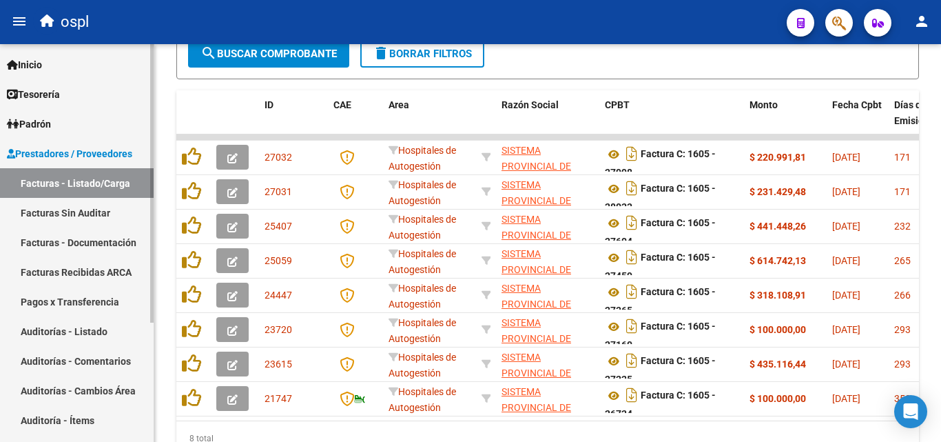
click at [85, 334] on link "Auditorías - Listado" at bounding box center [77, 331] width 154 height 30
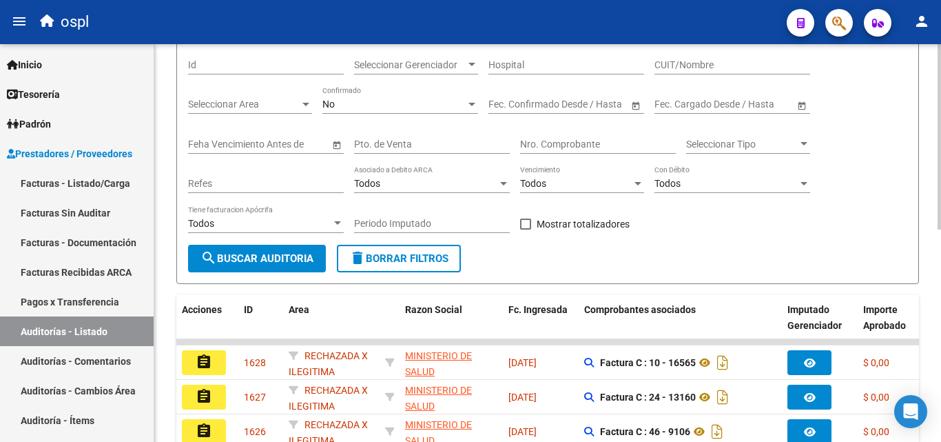
scroll to position [111, 0]
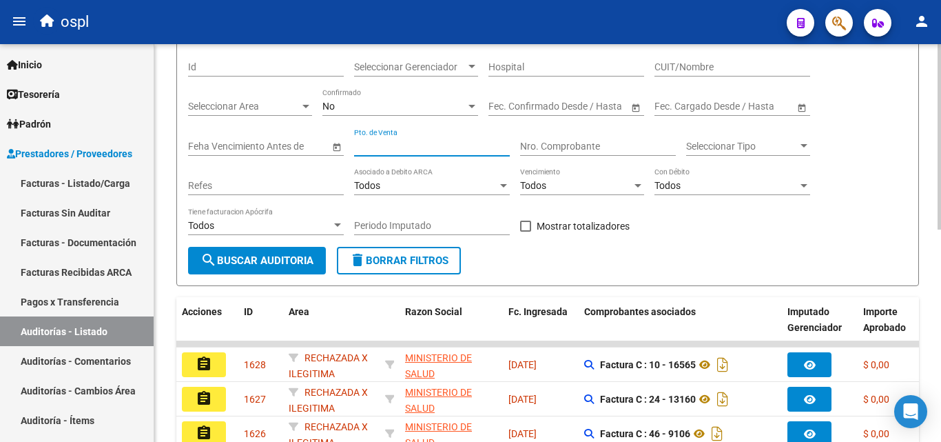
click at [433, 141] on input "Pto. de Venta" at bounding box center [432, 147] width 156 height 12
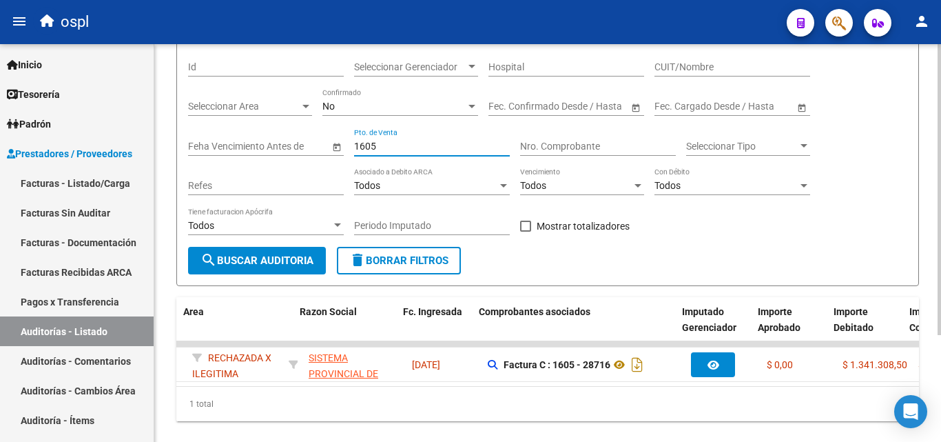
scroll to position [0, 0]
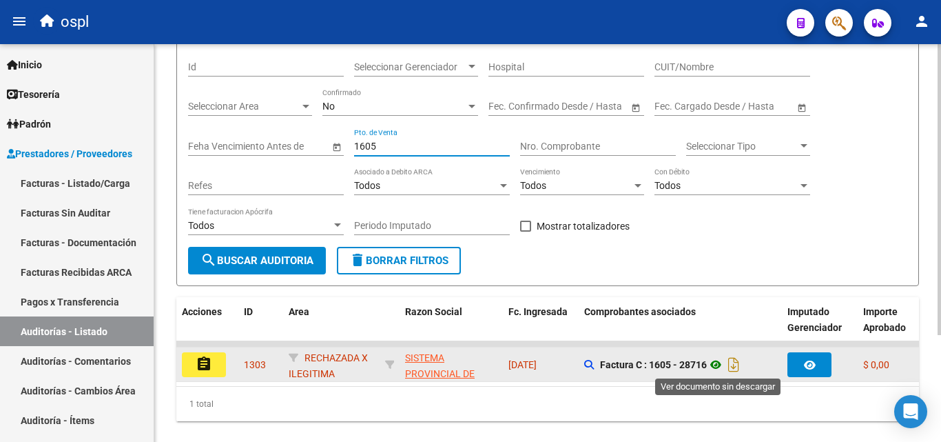
type input "1605"
click at [723, 368] on icon at bounding box center [716, 364] width 18 height 17
